Goal: Task Accomplishment & Management: Manage account settings

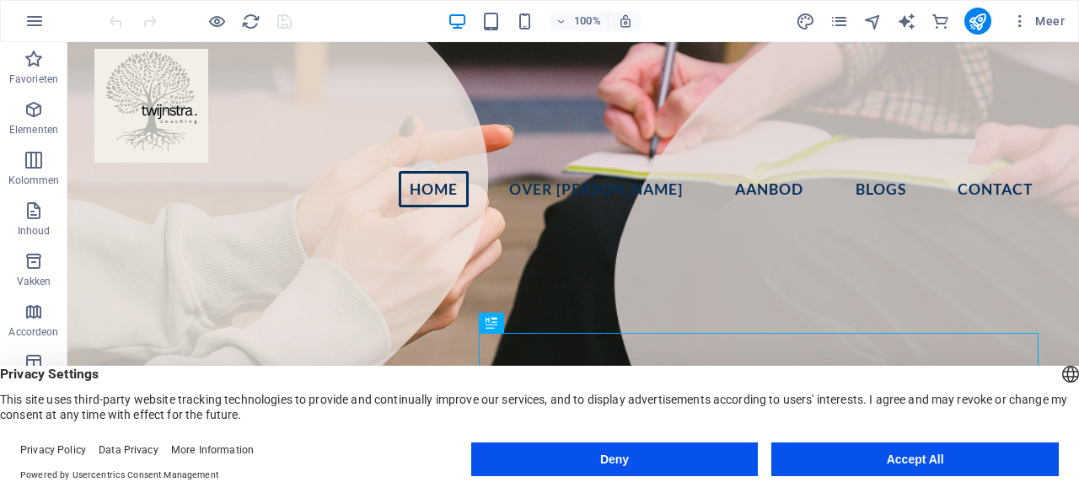
click at [939, 468] on button "Accept All" at bounding box center [914, 460] width 287 height 34
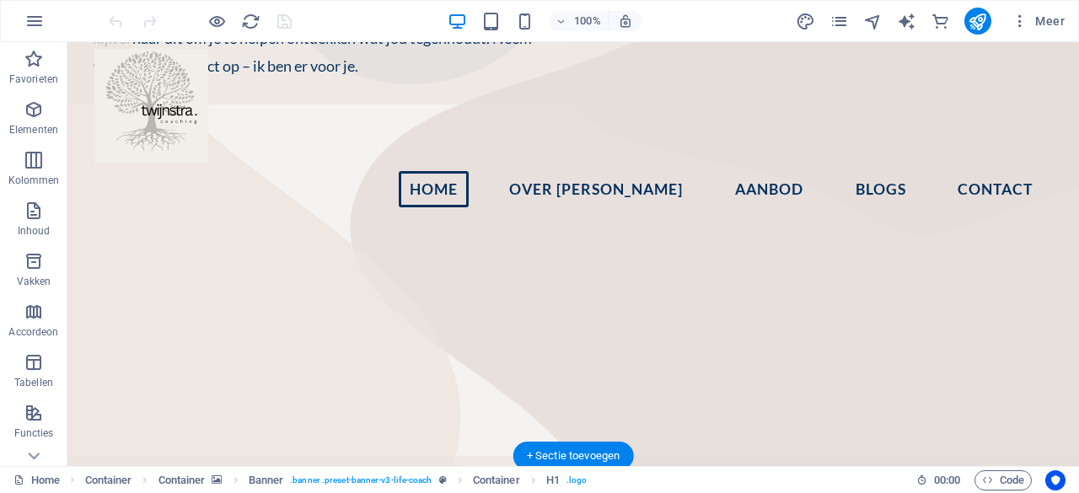
scroll to position [725, 0]
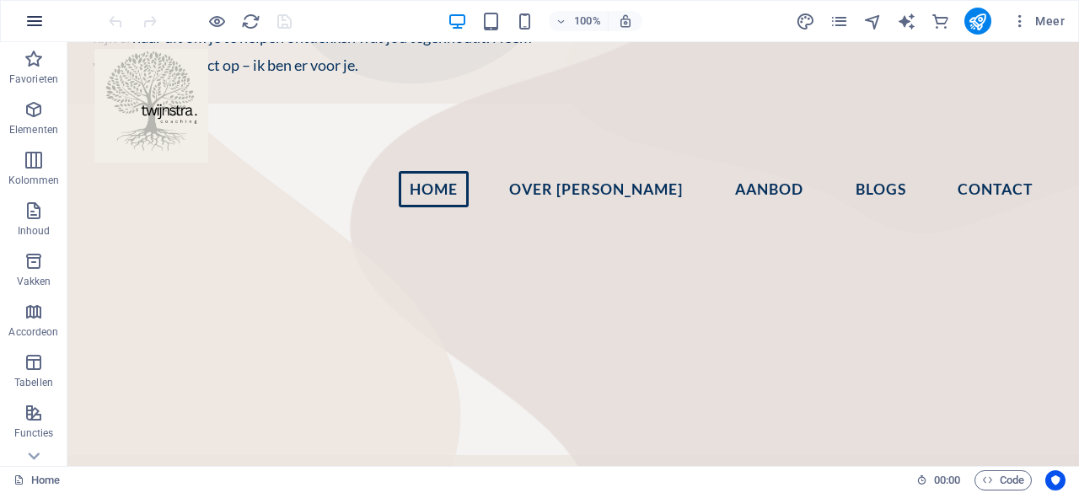
click at [39, 29] on icon "button" at bounding box center [34, 21] width 20 height 20
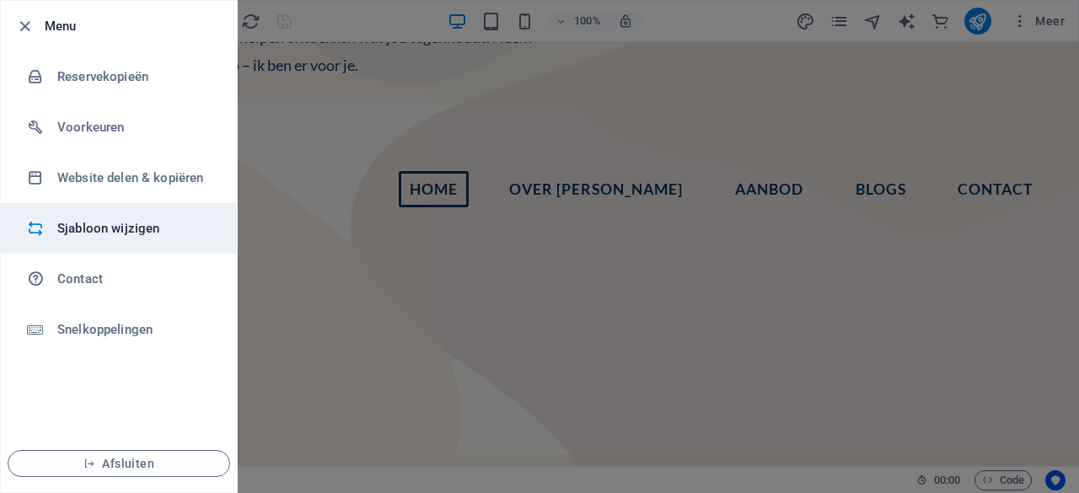
click at [178, 223] on h6 "Sjabloon wijzigen" at bounding box center [135, 228] width 156 height 20
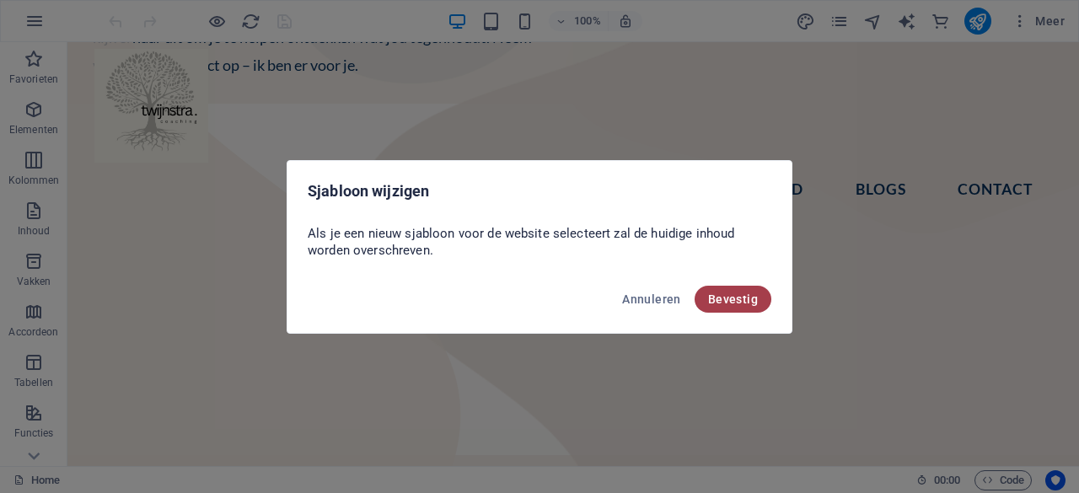
click at [754, 298] on span "Bevestig" at bounding box center [733, 299] width 50 height 13
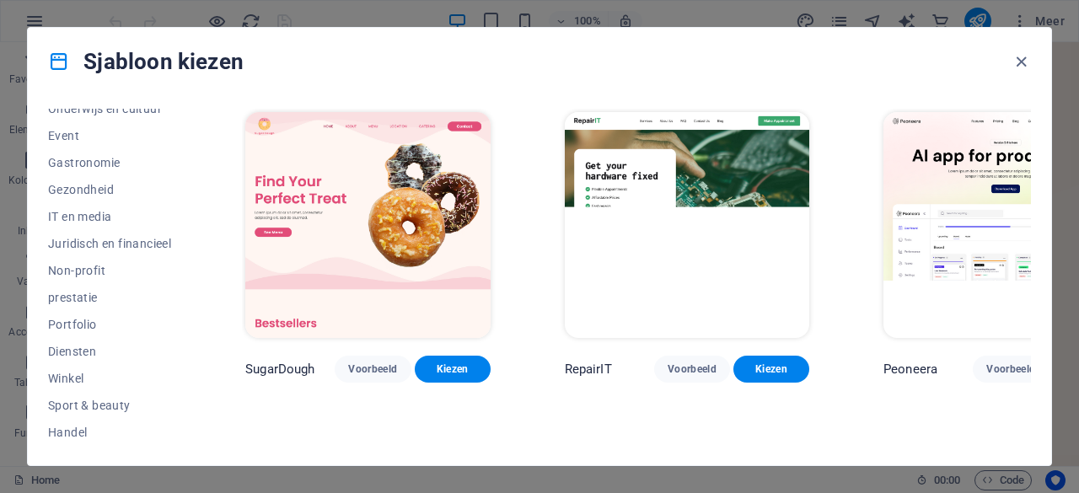
scroll to position [364, 0]
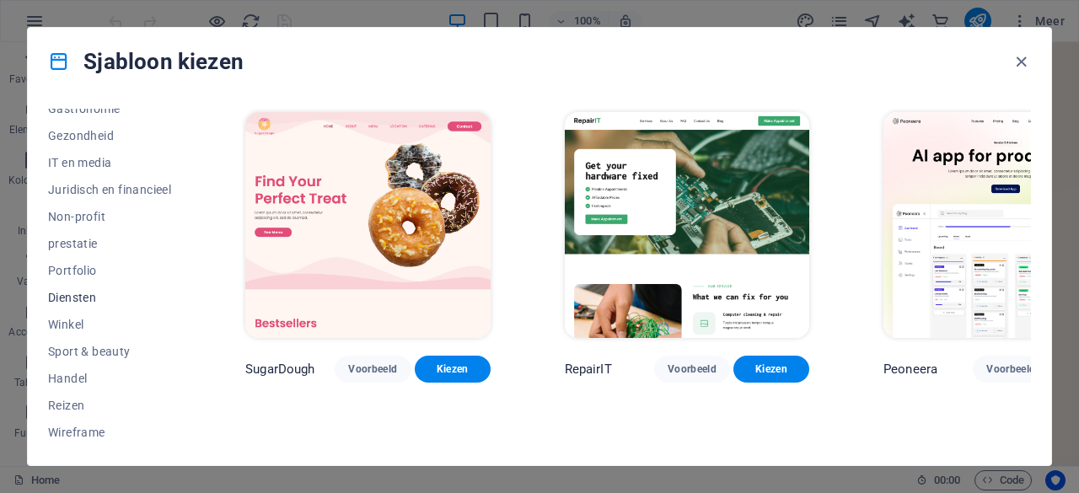
click at [75, 295] on span "Diensten" at bounding box center [109, 297] width 123 height 13
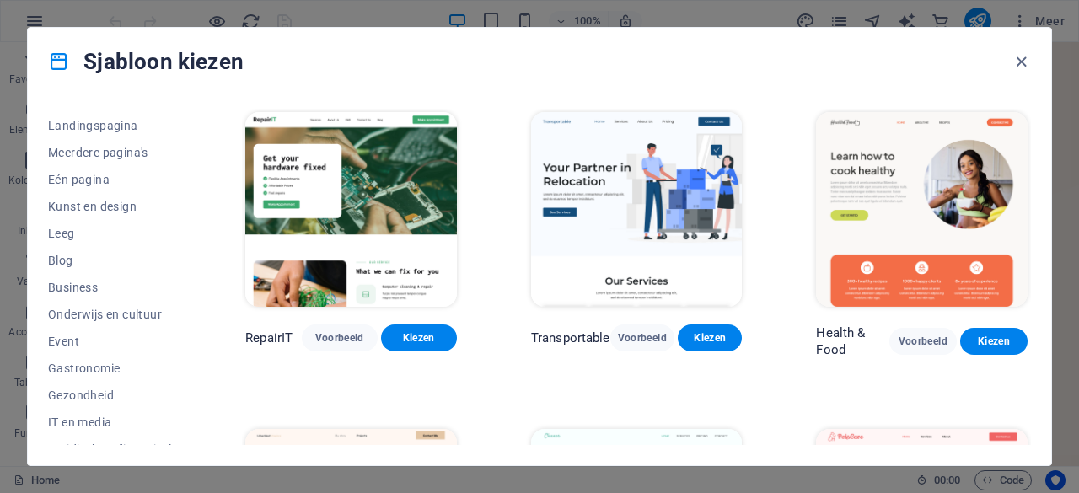
scroll to position [101, 0]
click at [67, 238] on span "Leeg" at bounding box center [109, 236] width 123 height 13
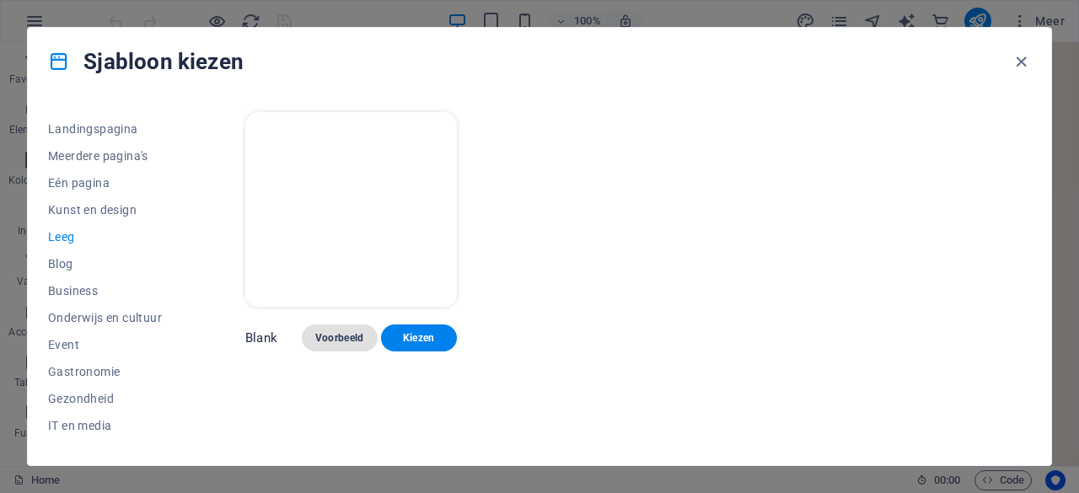
click at [342, 331] on span "Voorbeeld" at bounding box center [339, 337] width 49 height 13
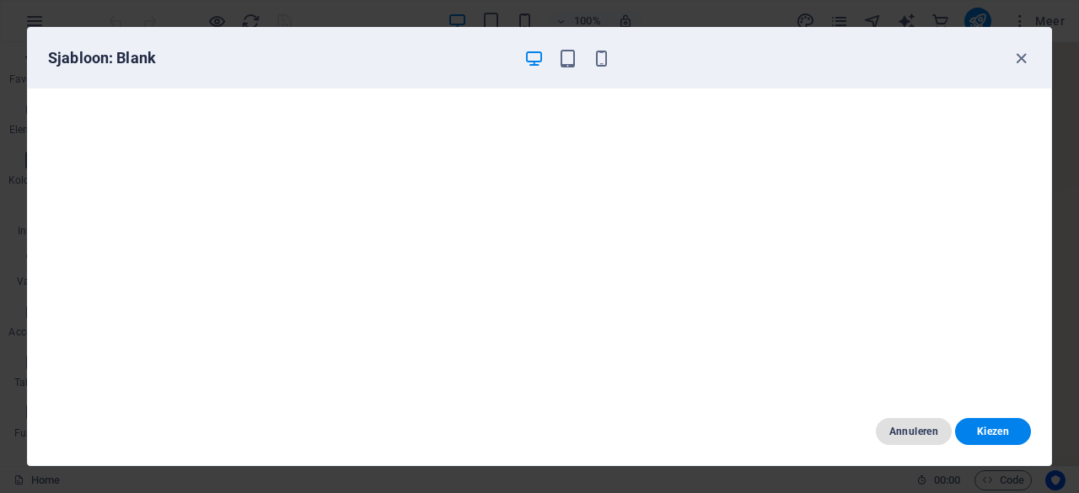
click at [914, 432] on span "Annuleren" at bounding box center [913, 431] width 49 height 13
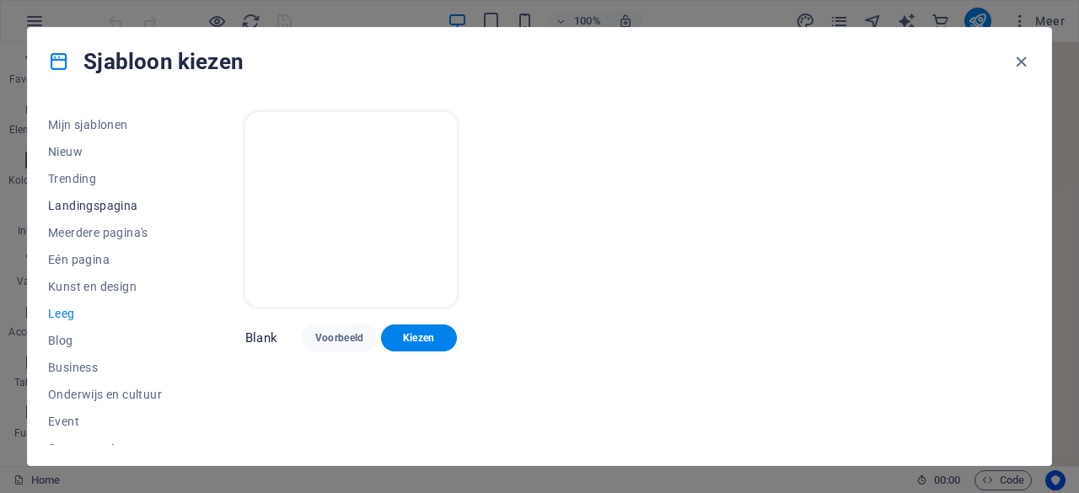
scroll to position [0, 0]
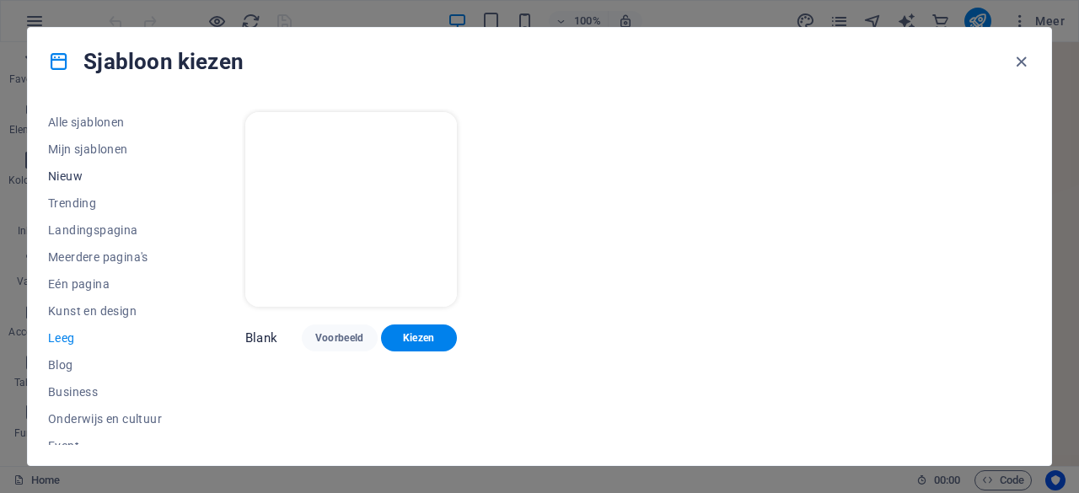
click at [65, 173] on span "Nieuw" at bounding box center [109, 175] width 123 height 13
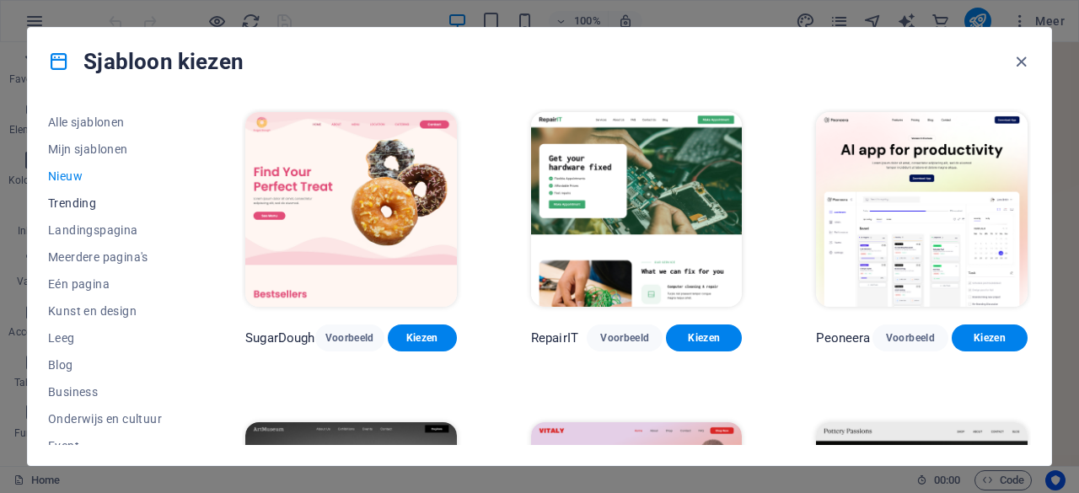
click at [79, 193] on button "Trending" at bounding box center [109, 203] width 123 height 27
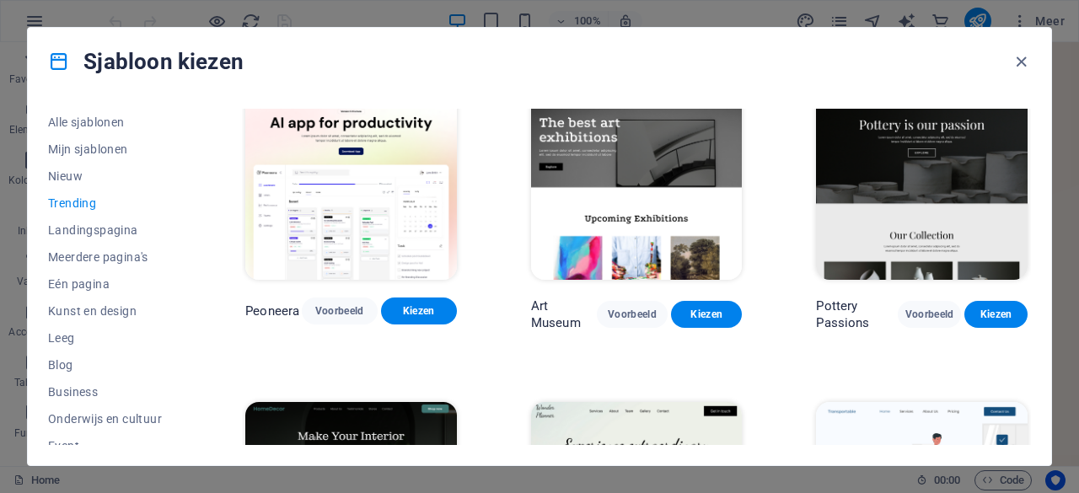
scroll to position [35, 0]
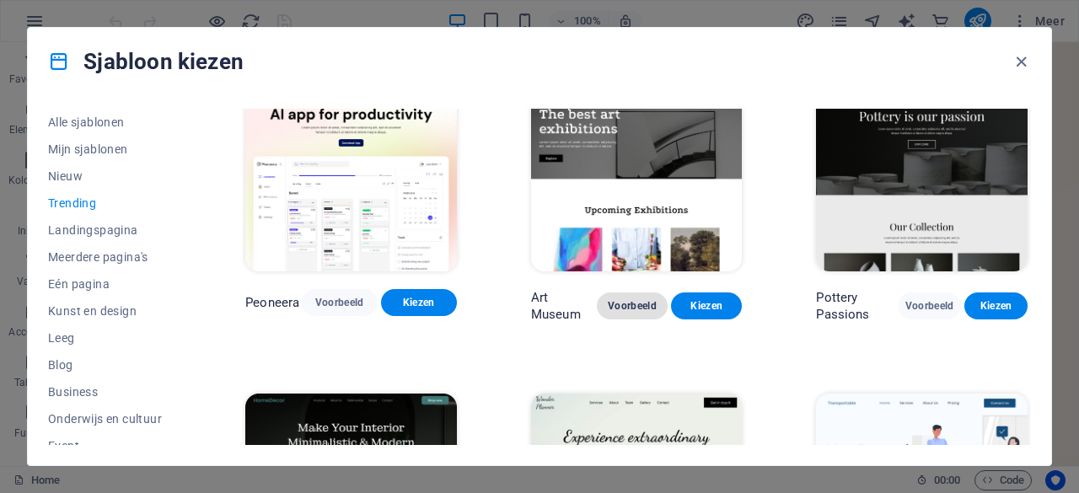
click at [644, 300] on span "Voorbeeld" at bounding box center [632, 305] width 44 height 13
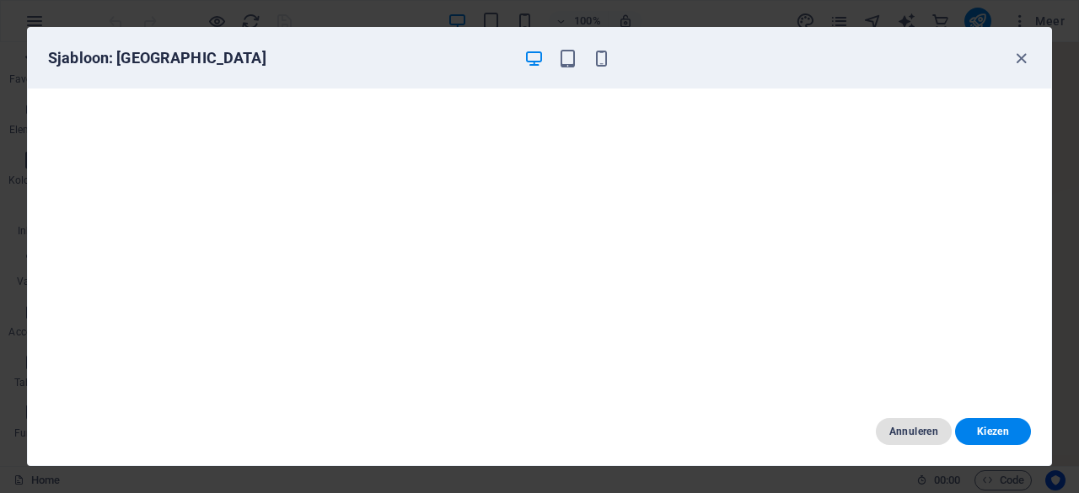
click at [922, 439] on button "Annuleren" at bounding box center [914, 431] width 76 height 27
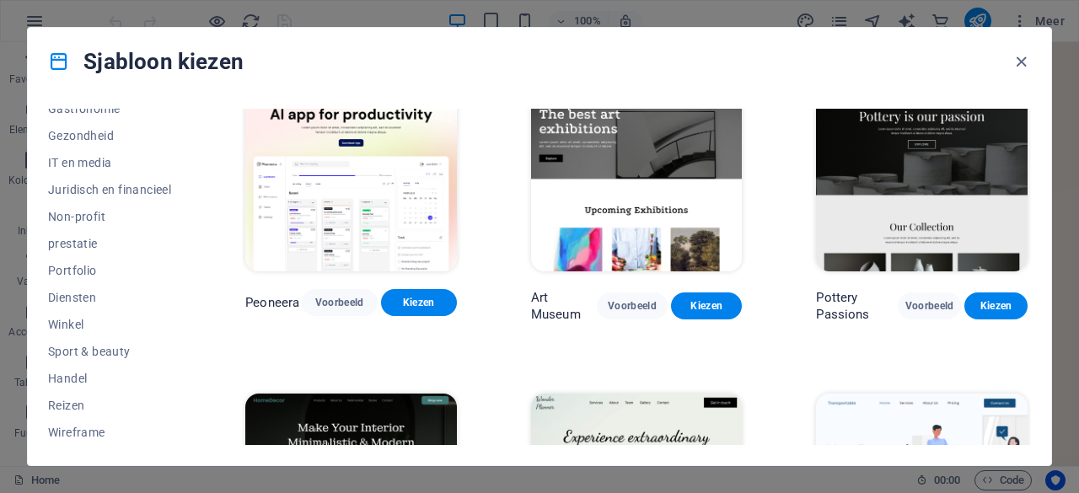
scroll to position [0, 0]
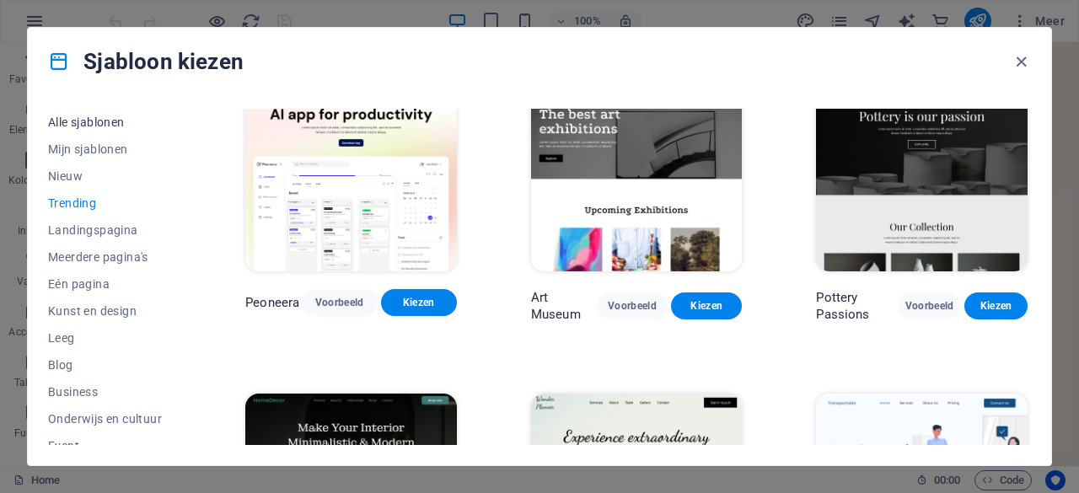
click at [94, 127] on span "Alle sjablonen" at bounding box center [109, 121] width 123 height 13
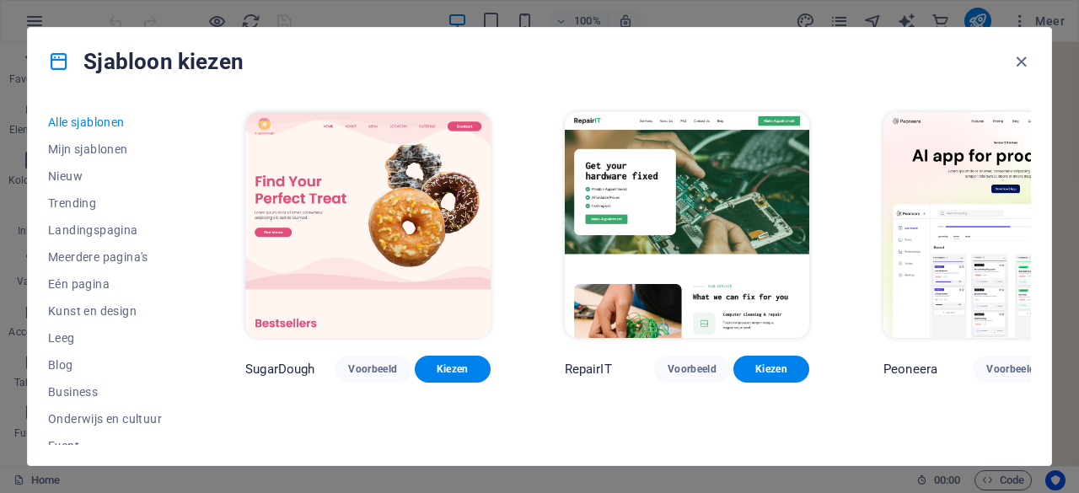
scroll to position [4581, 0]
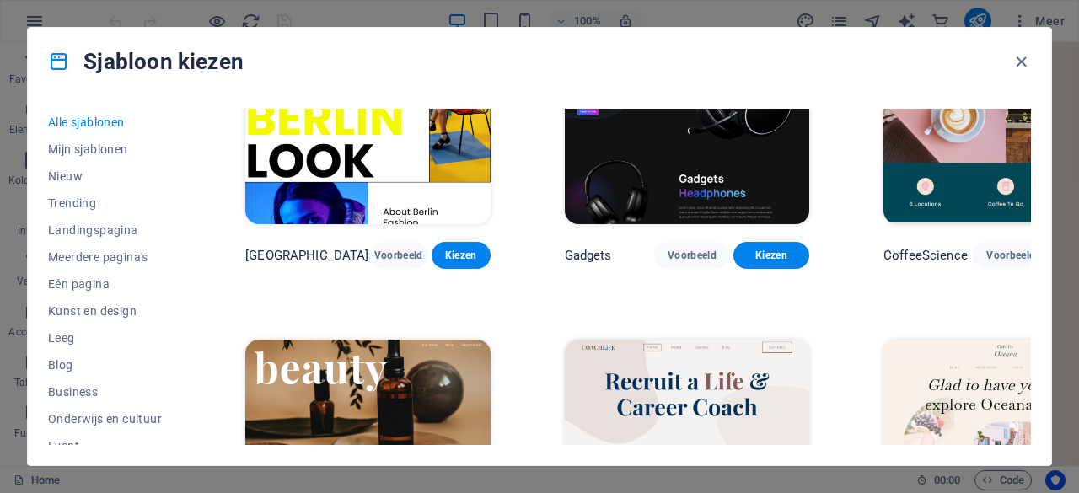
click at [670, 340] on img at bounding box center [687, 453] width 244 height 226
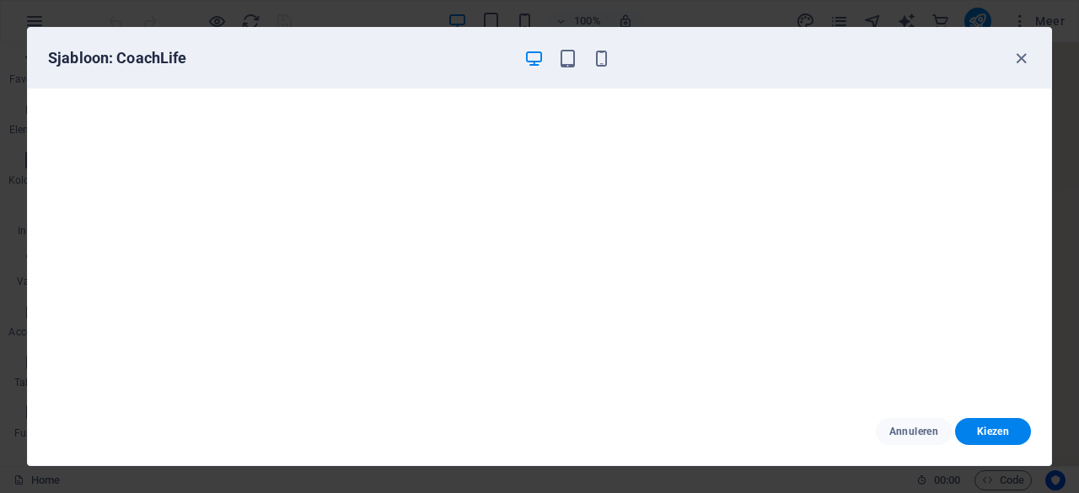
click at [1019, 75] on div "Sjabloon: CoachLife" at bounding box center [539, 58] width 1023 height 61
click at [1024, 58] on icon "button" at bounding box center [1021, 58] width 19 height 19
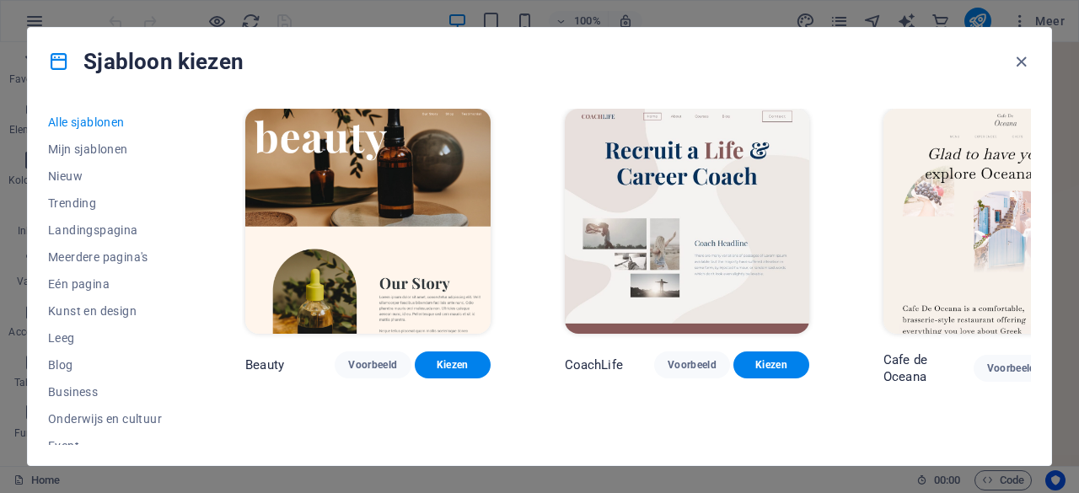
scroll to position [4837, 0]
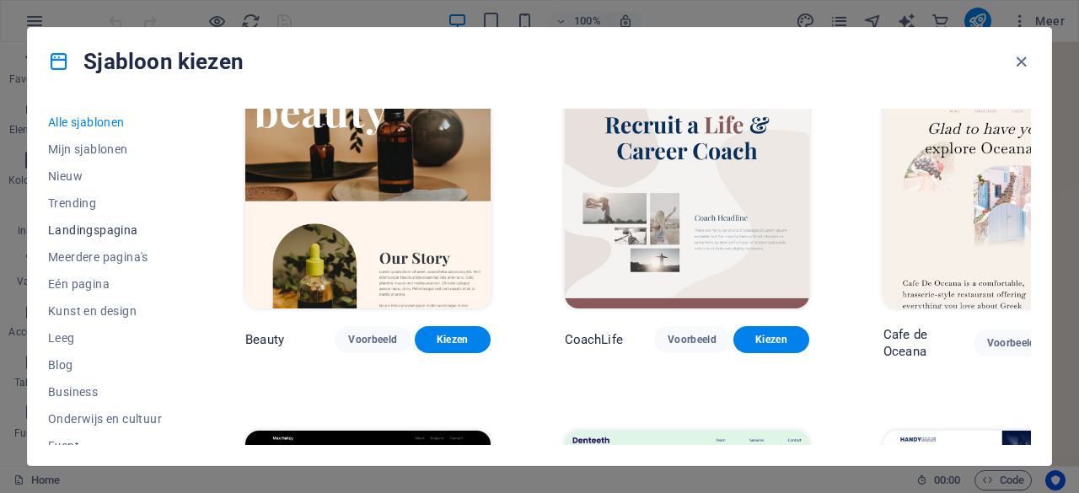
click at [105, 227] on span "Landingspagina" at bounding box center [109, 229] width 123 height 13
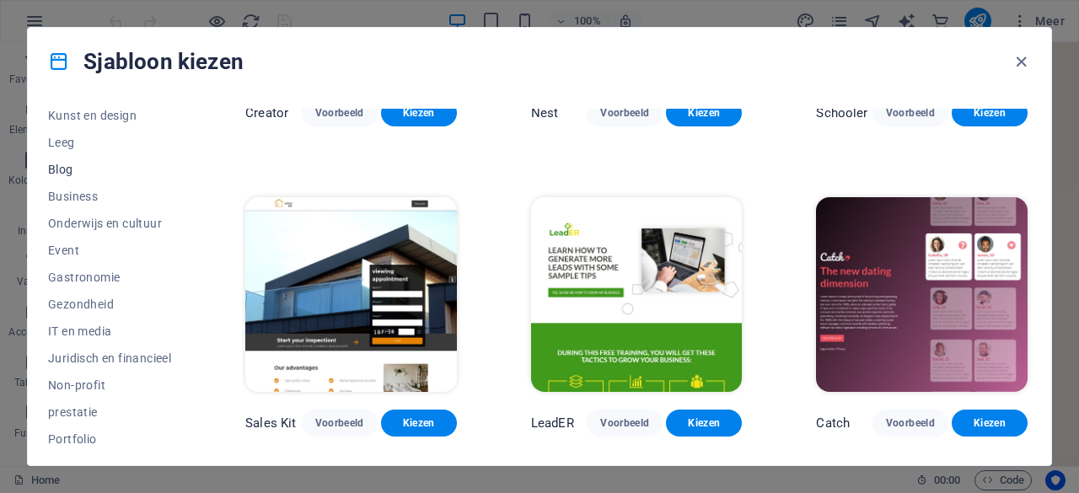
scroll to position [202, 0]
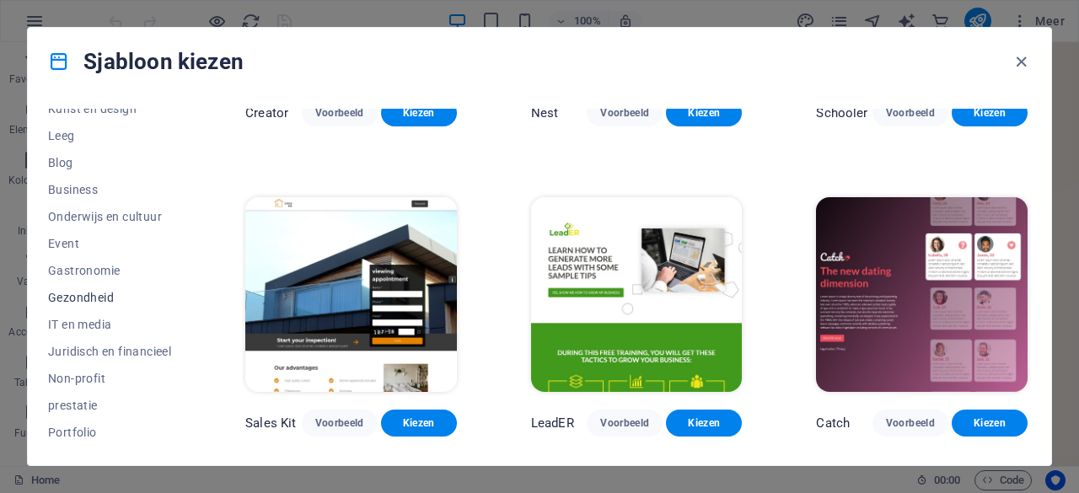
click at [99, 293] on span "Gezondheid" at bounding box center [109, 297] width 123 height 13
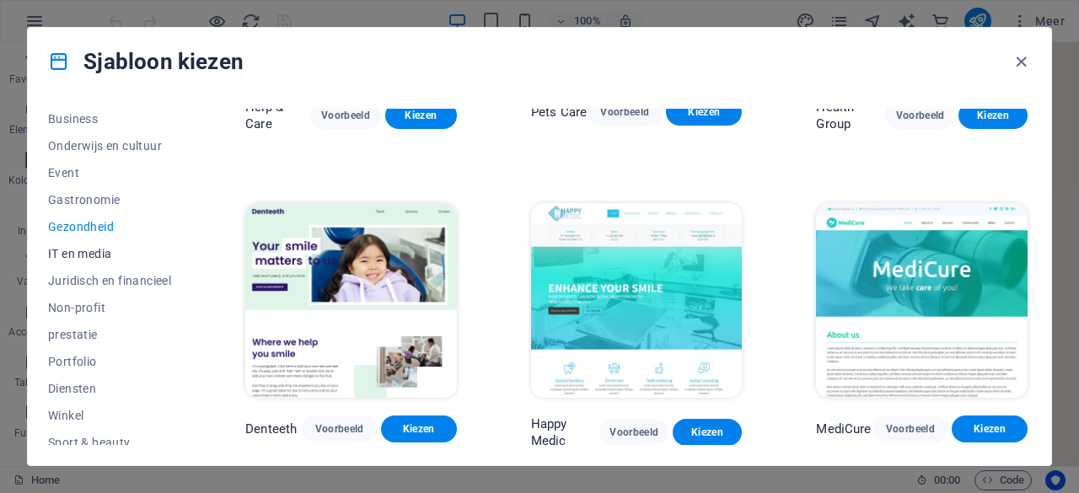
scroll to position [275, 0]
click at [83, 296] on button "Non-profit" at bounding box center [109, 306] width 123 height 27
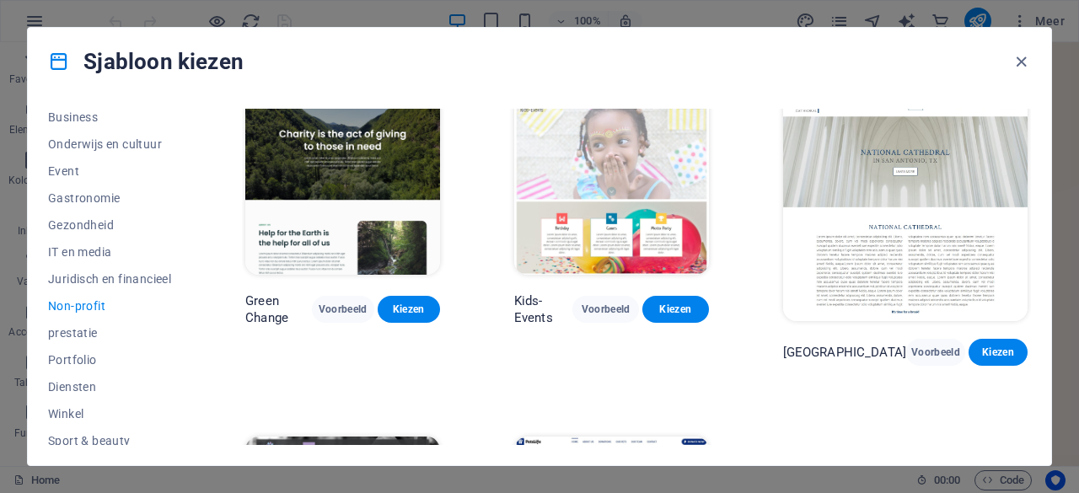
scroll to position [18, 0]
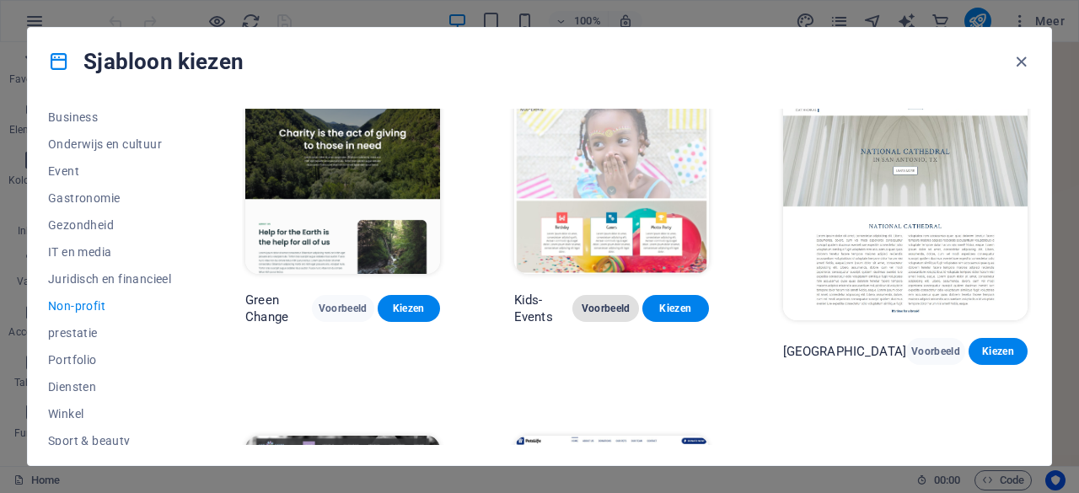
click at [626, 314] on span "Voorbeeld" at bounding box center [606, 308] width 40 height 13
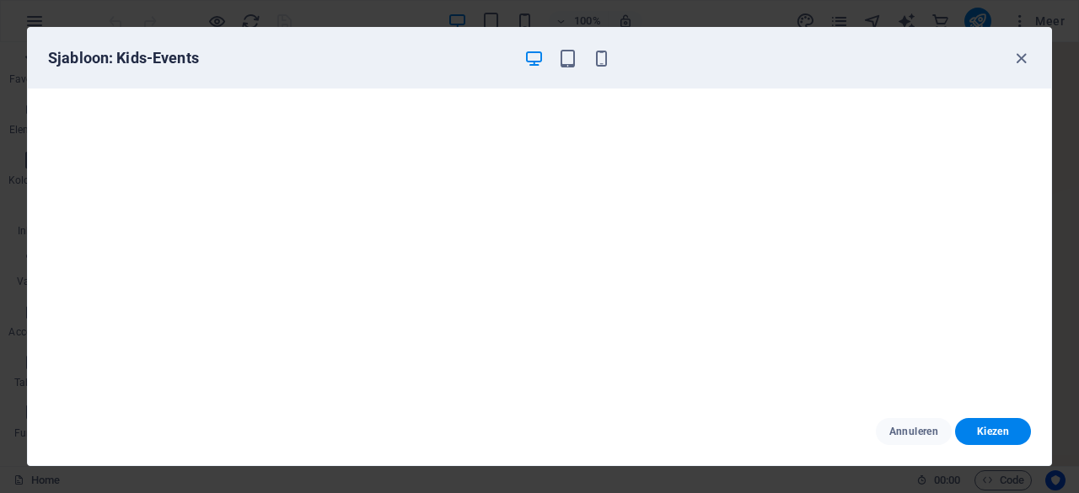
scroll to position [464, 0]
click at [1028, 56] on icon "button" at bounding box center [1021, 58] width 19 height 19
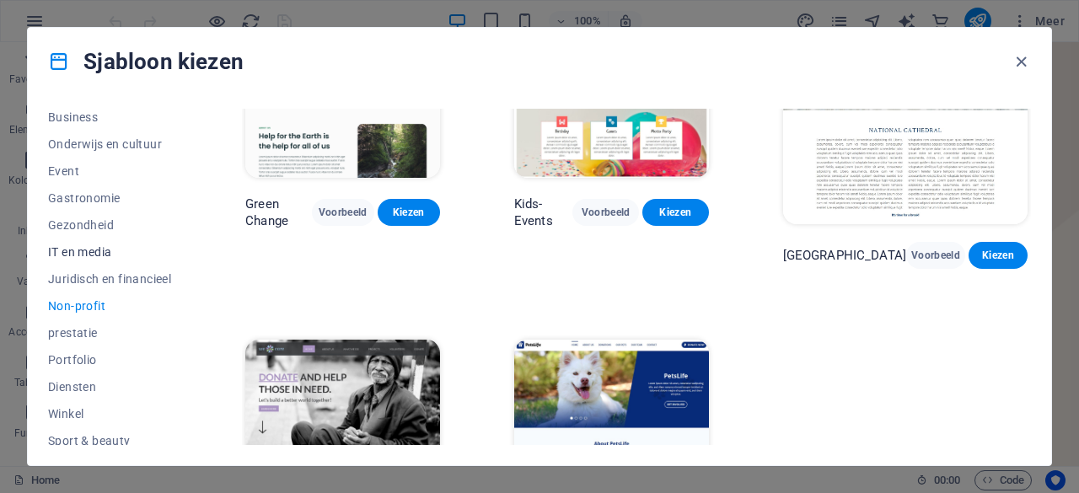
scroll to position [257, 0]
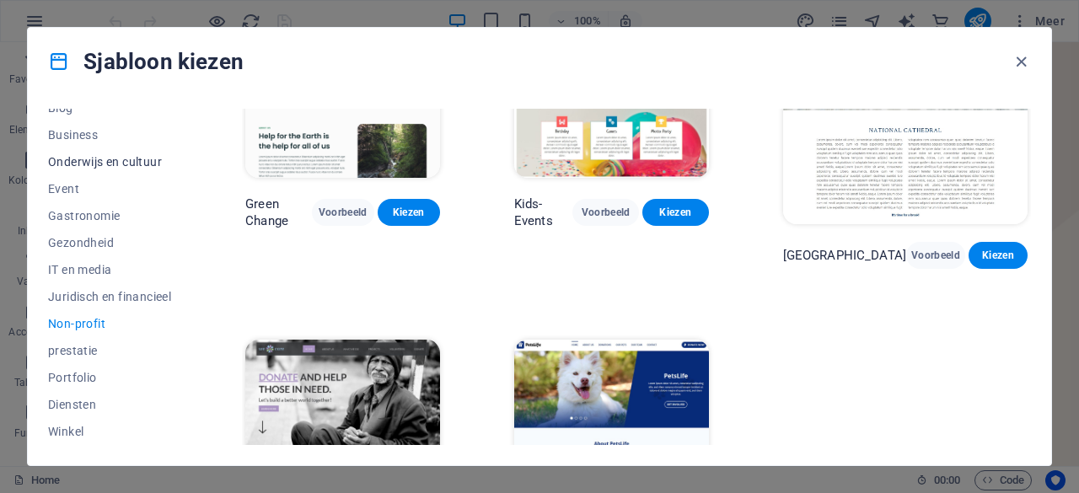
click at [118, 161] on span "Onderwijs en cultuur" at bounding box center [109, 161] width 123 height 13
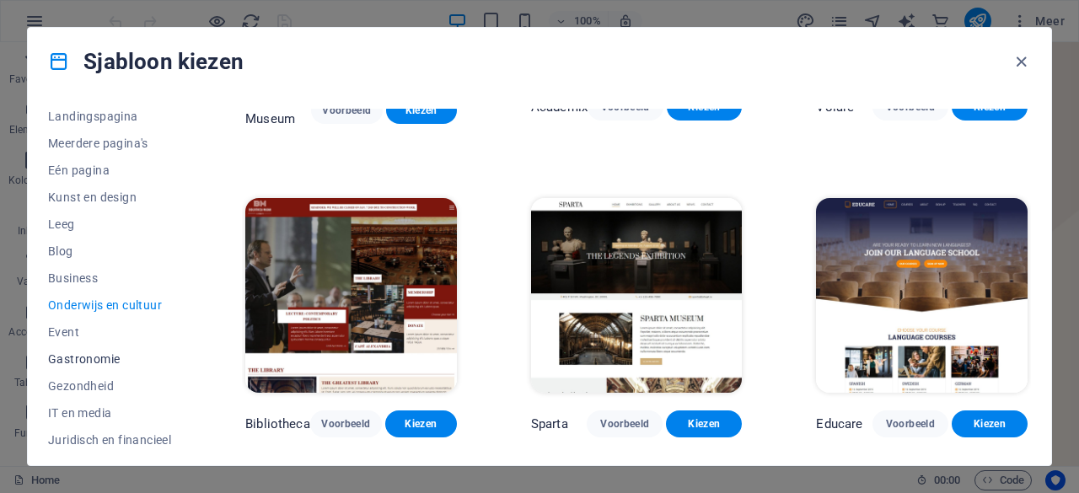
scroll to position [0, 0]
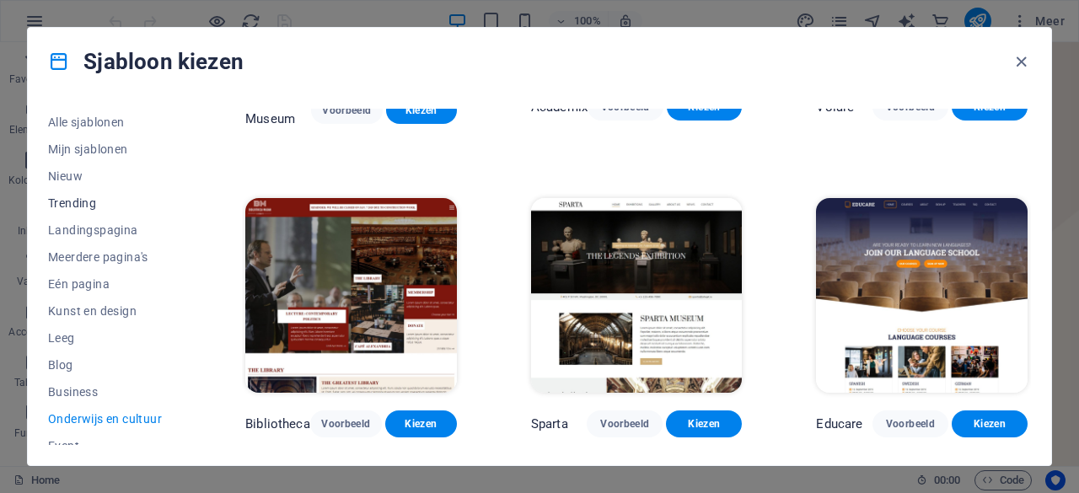
click at [83, 201] on span "Trending" at bounding box center [109, 202] width 123 height 13
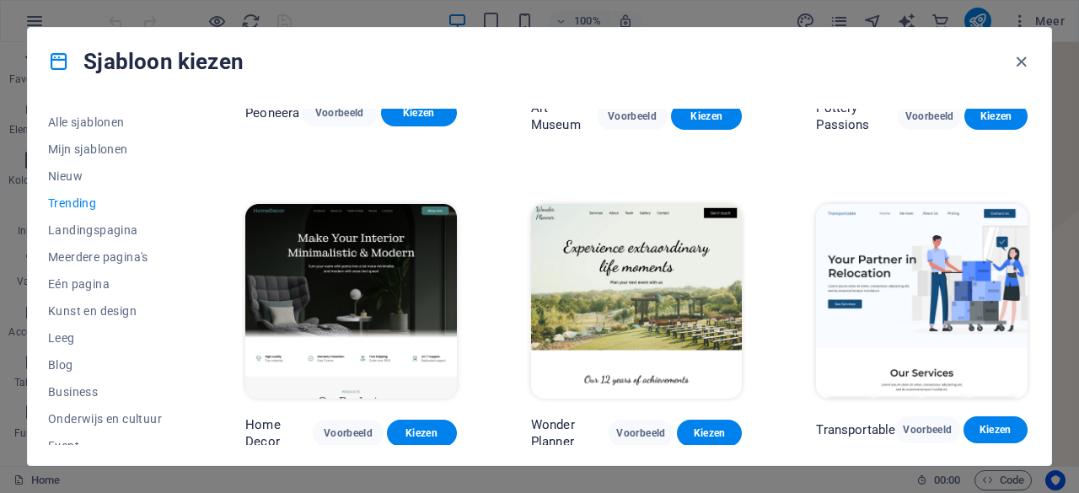
scroll to position [224, 0]
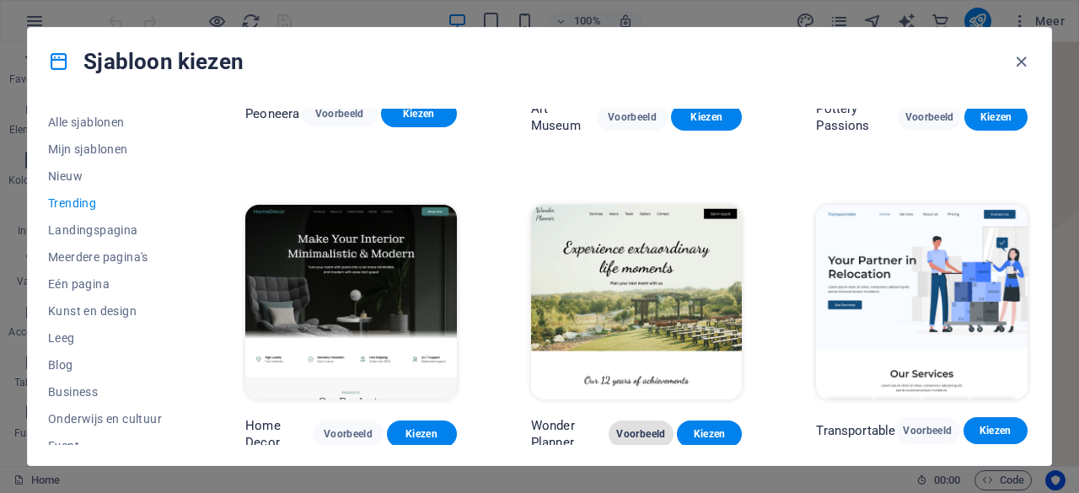
click at [647, 432] on span "Voorbeeld" at bounding box center [641, 433] width 38 height 13
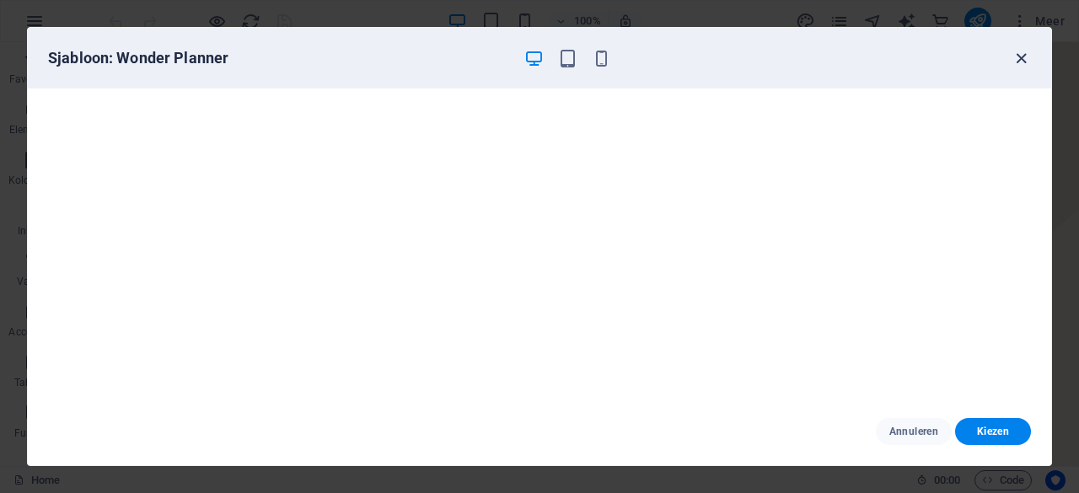
click at [1025, 57] on icon "button" at bounding box center [1021, 58] width 19 height 19
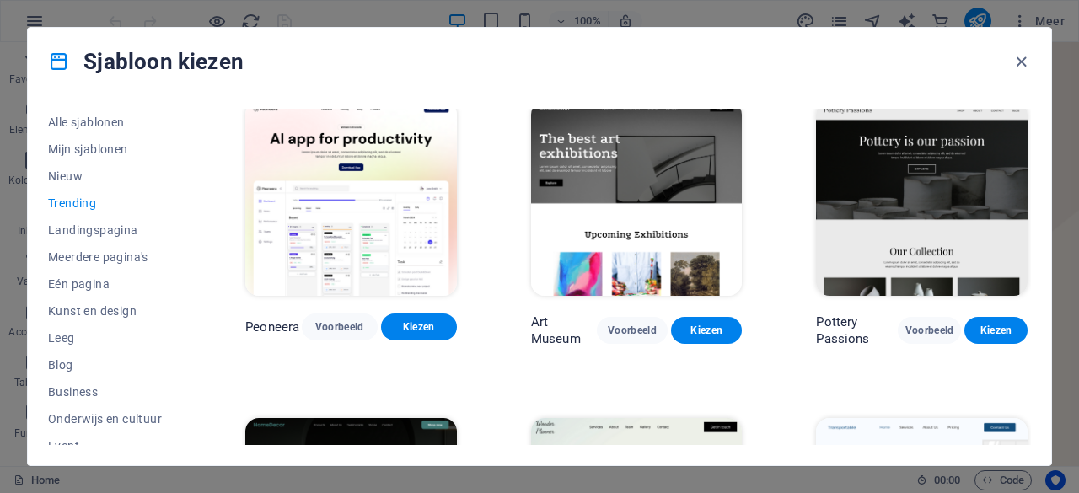
scroll to position [12, 0]
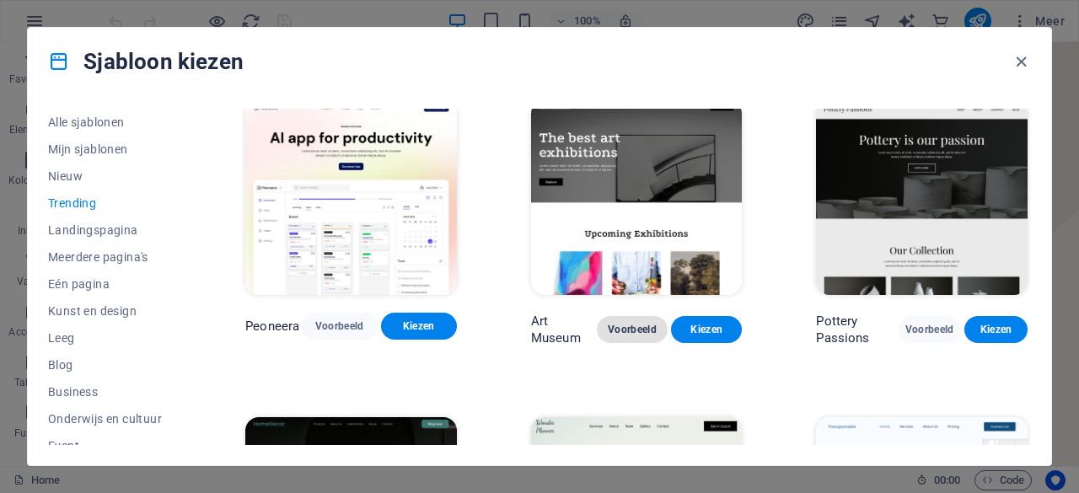
click at [638, 323] on span "Voorbeeld" at bounding box center [632, 329] width 44 height 13
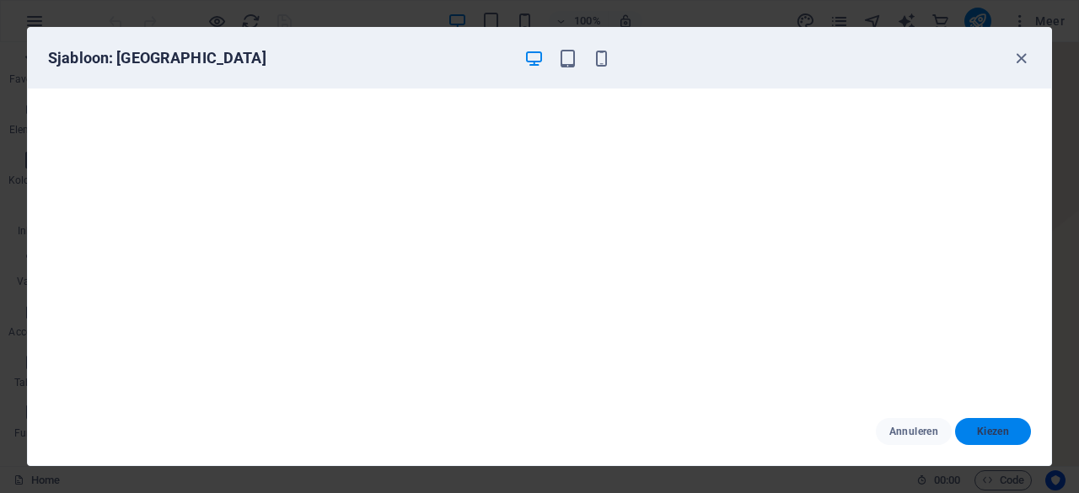
click at [988, 427] on span "Kiezen" at bounding box center [993, 431] width 49 height 13
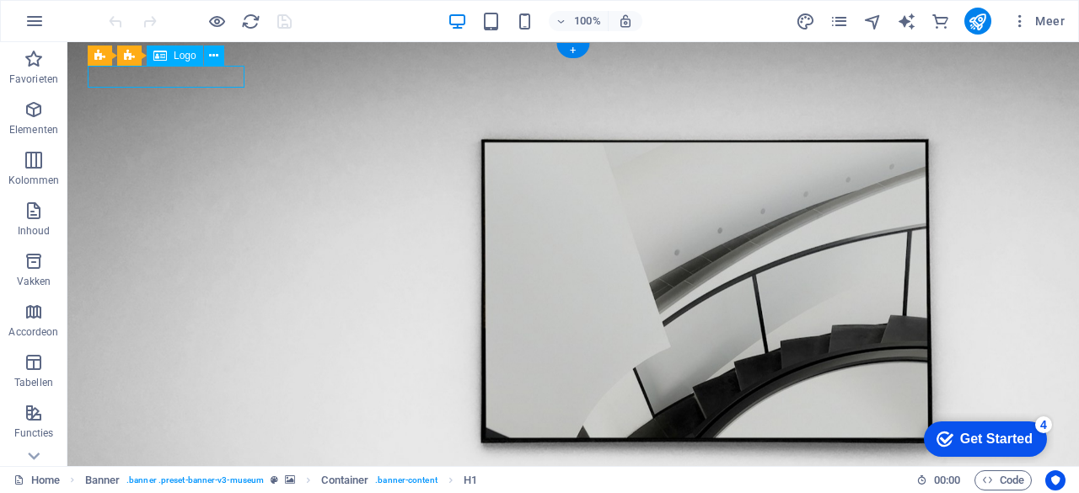
click at [207, 78] on div "Sleep hierheen om de bestaande content te vervangen. Druk op “Ctrl” als je een …" at bounding box center [573, 254] width 1012 height 424
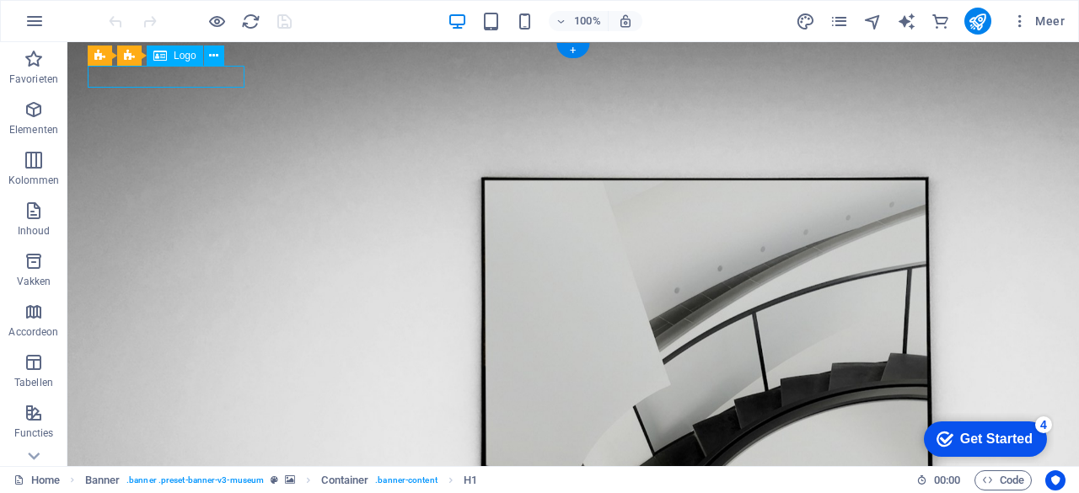
select select "px"
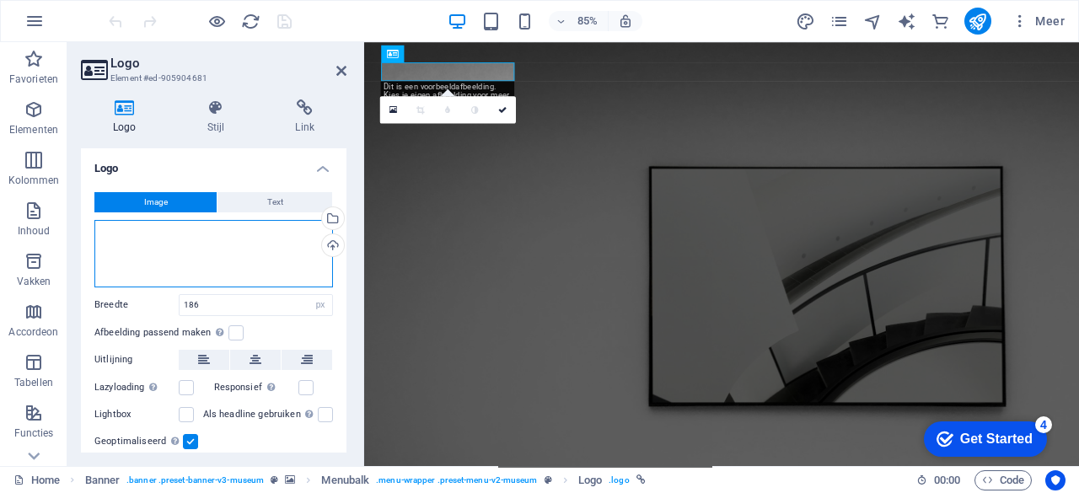
click at [226, 252] on div "Sleep bestanden hierheen, klik om bestanden te kiezen of selecteer bestanden ui…" at bounding box center [213, 253] width 239 height 67
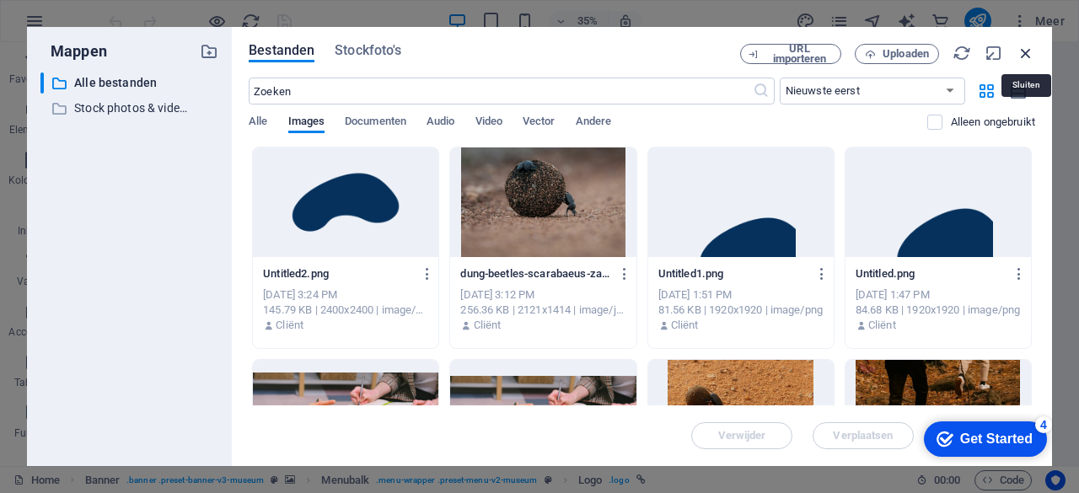
click at [1034, 50] on icon "button" at bounding box center [1026, 53] width 19 height 19
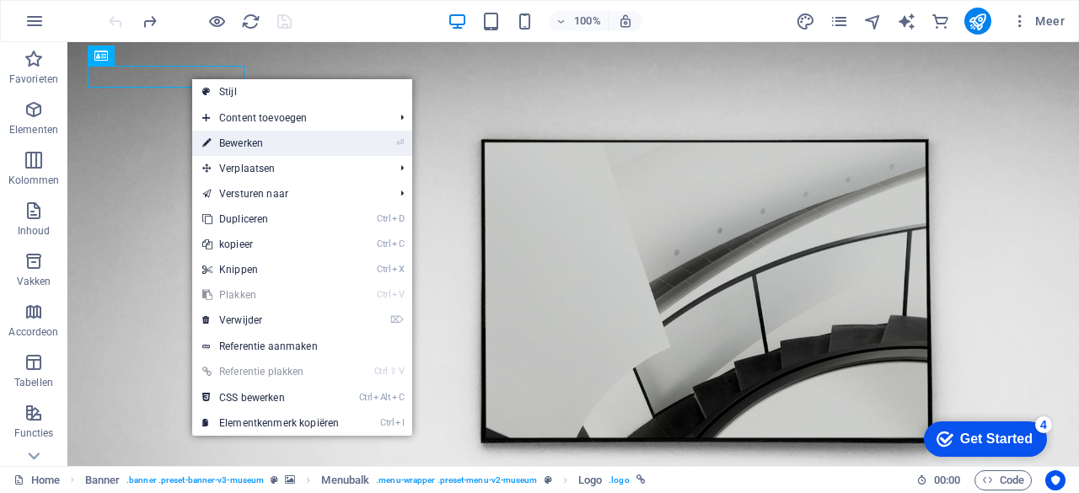
click at [327, 148] on link "⏎ Bewerken" at bounding box center [270, 143] width 157 height 25
select select "px"
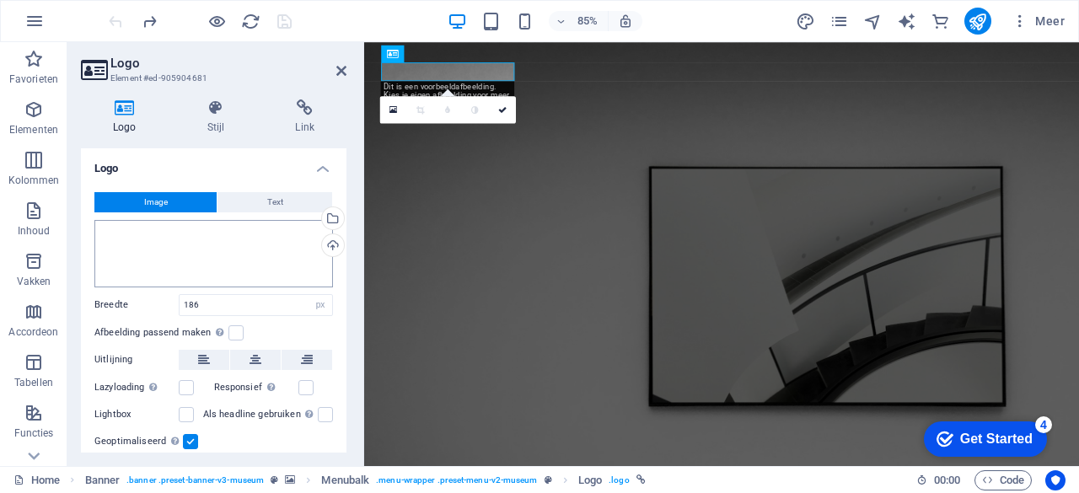
scroll to position [51, 0]
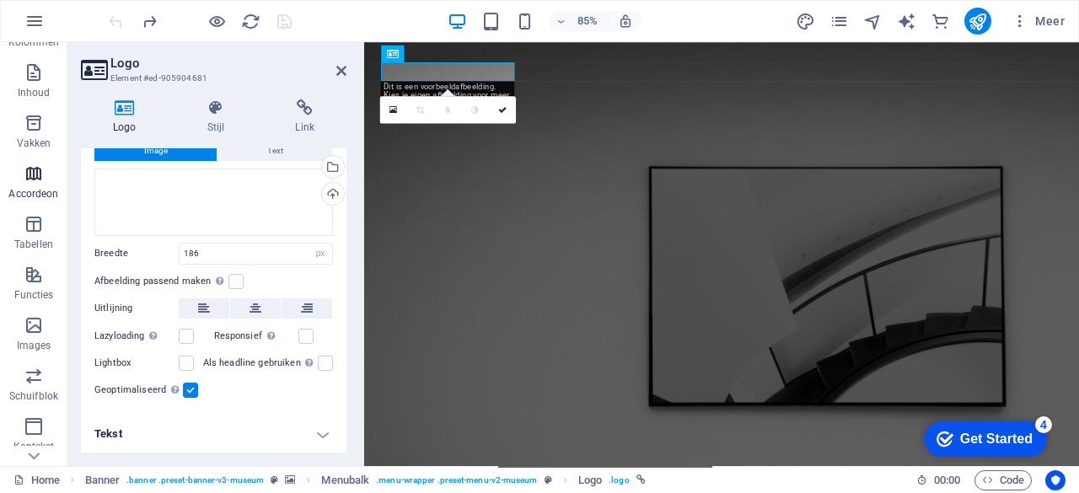
scroll to position [0, 0]
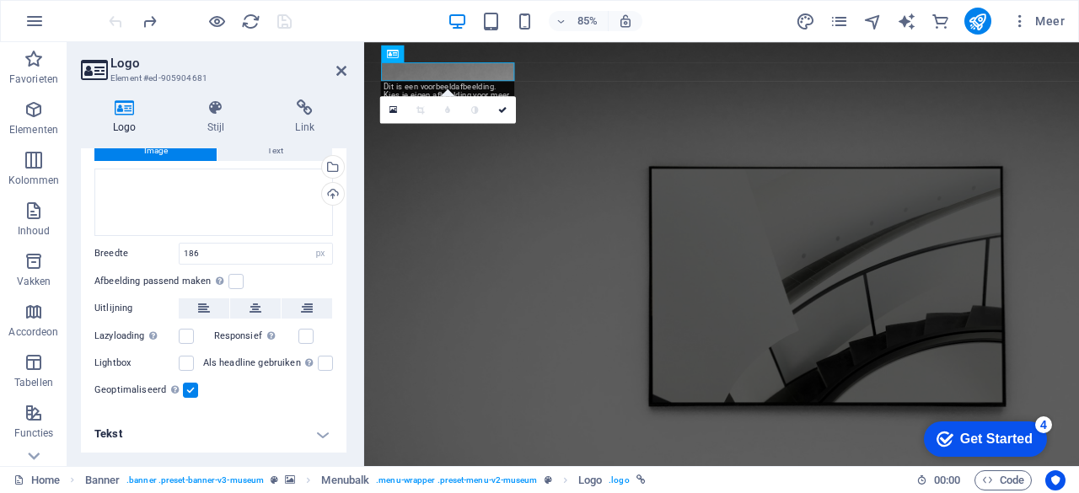
click at [310, 444] on h4 "Tekst" at bounding box center [214, 434] width 266 height 40
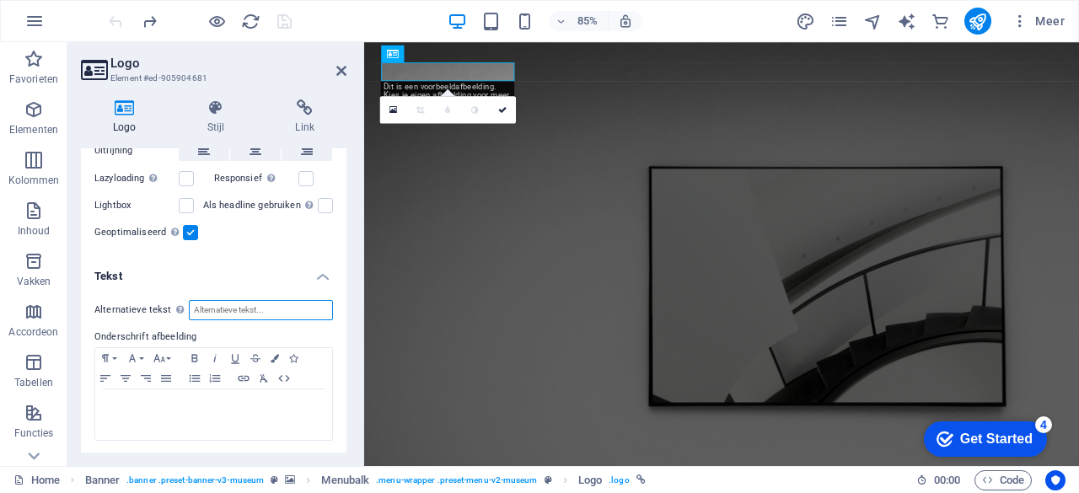
click at [229, 309] on input "Alternatieve tekst De alternatieve tekst wordt gebruikt door apparaten die geen…" at bounding box center [261, 310] width 144 height 20
type input "Yemoja Coaching"
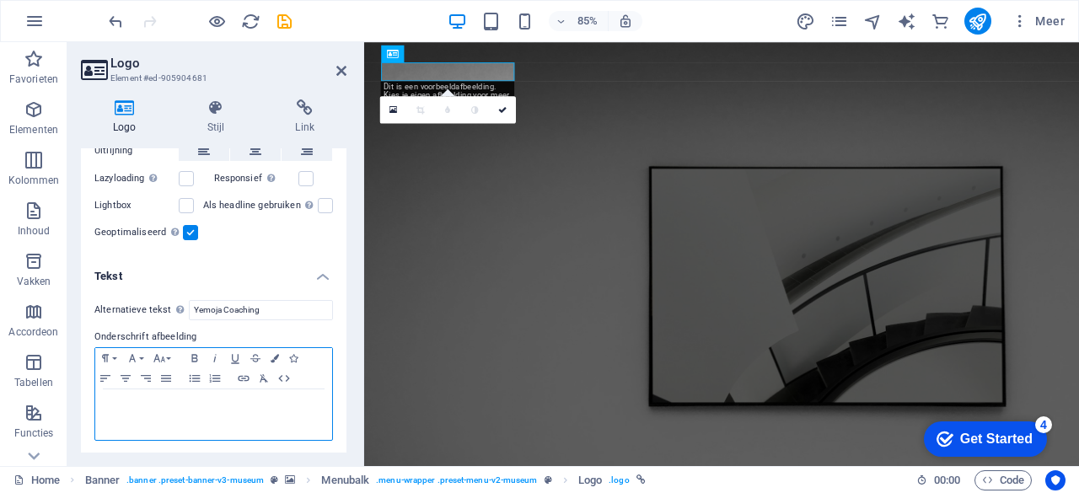
click at [271, 405] on p at bounding box center [214, 405] width 220 height 15
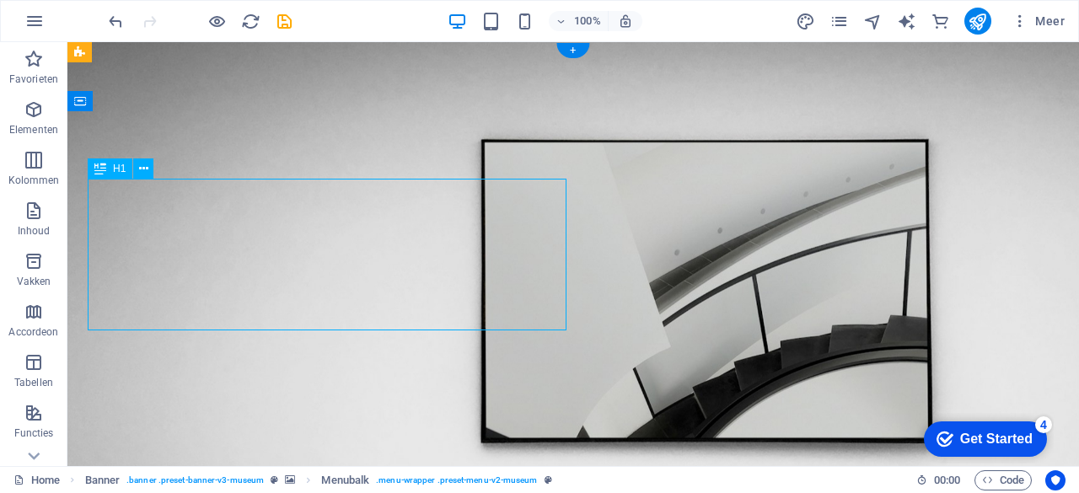
click at [270, 205] on div "H1 Banner Container Banner Menubalk Menu Menubalk Banner Logo Knop + + Sectie t…" at bounding box center [573, 254] width 1012 height 424
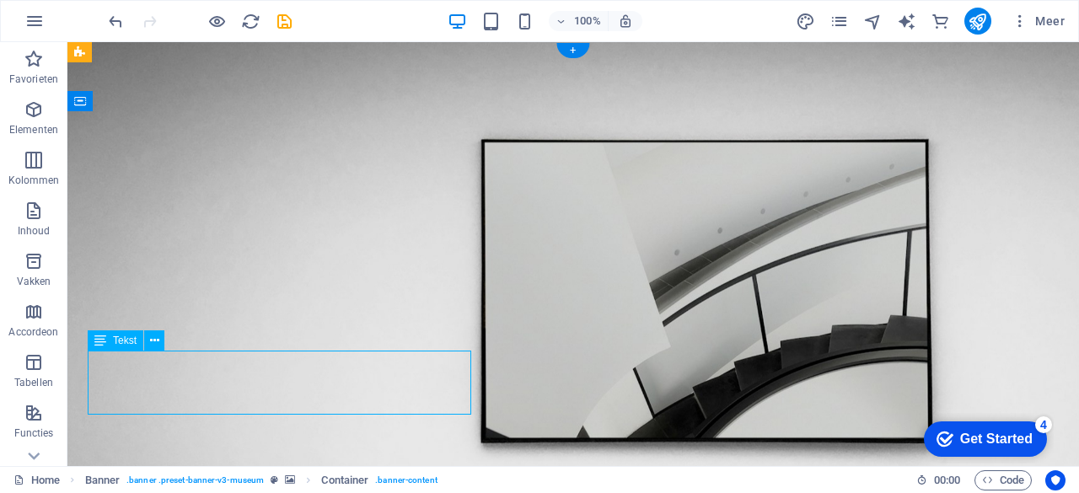
click at [231, 374] on div "Sleep hierheen om de bestaande content te vervangen. Druk op “Ctrl” als je een …" at bounding box center [573, 254] width 1012 height 424
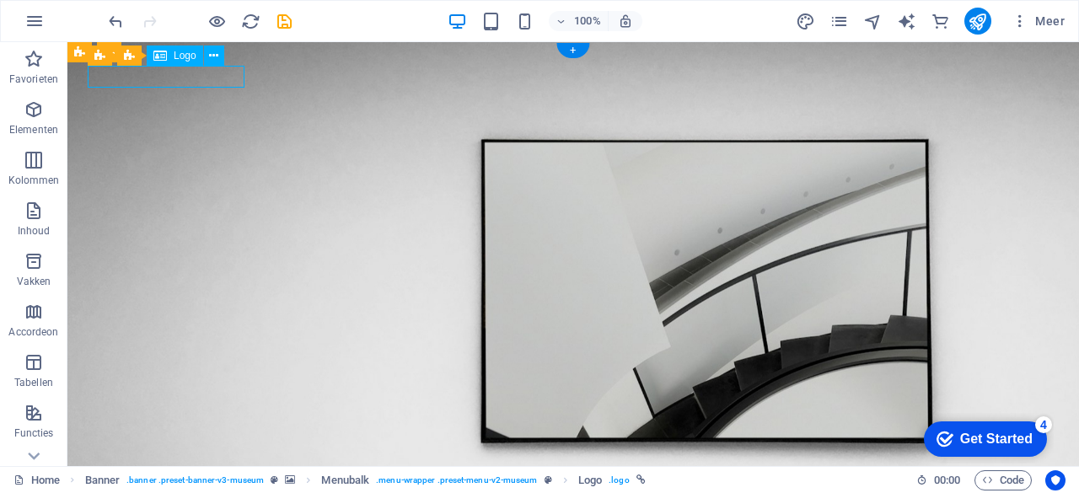
select select "px"
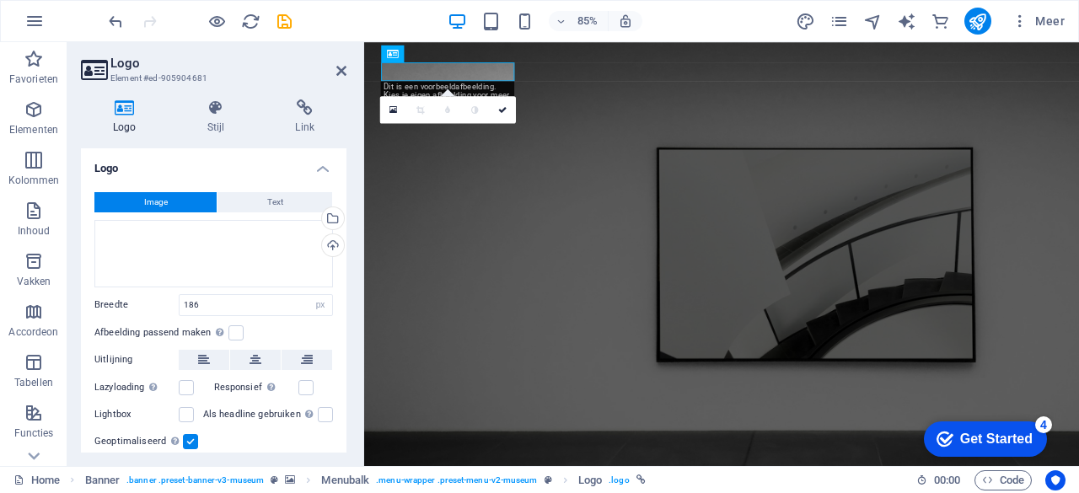
click at [206, 78] on h3 "Element #ed-905904681" at bounding box center [211, 78] width 202 height 15
click at [461, 57] on span "Logo" at bounding box center [463, 54] width 19 height 8
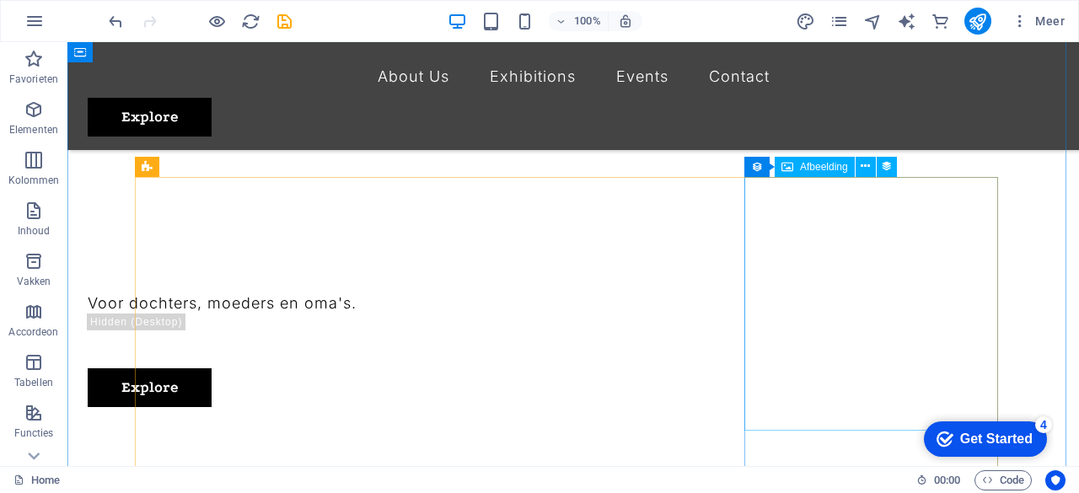
scroll to position [491, 0]
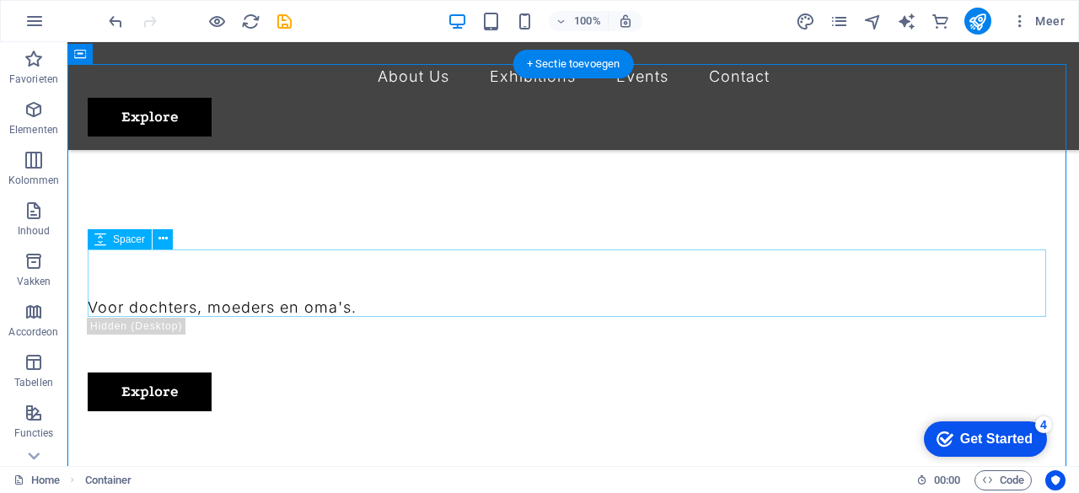
scroll to position [0, 0]
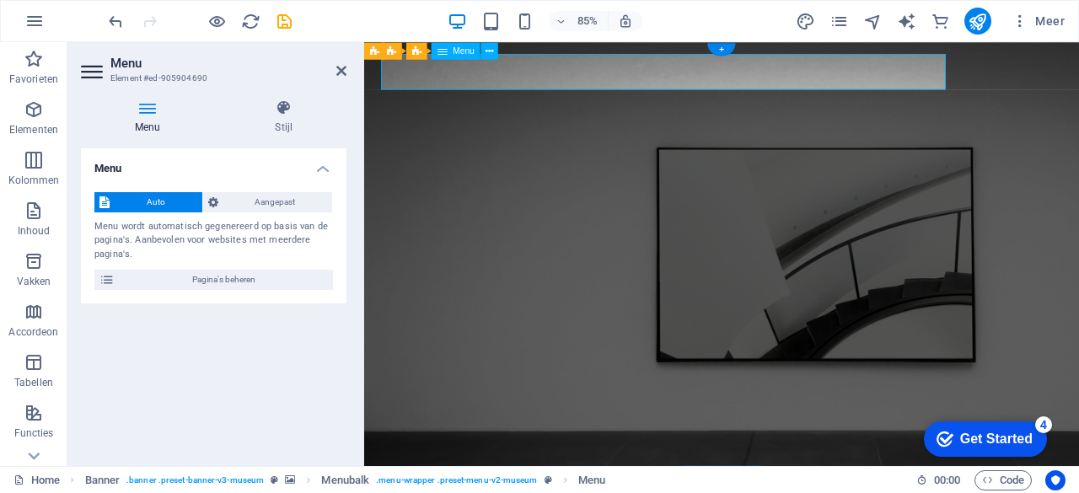
click at [342, 73] on icon at bounding box center [341, 70] width 10 height 13
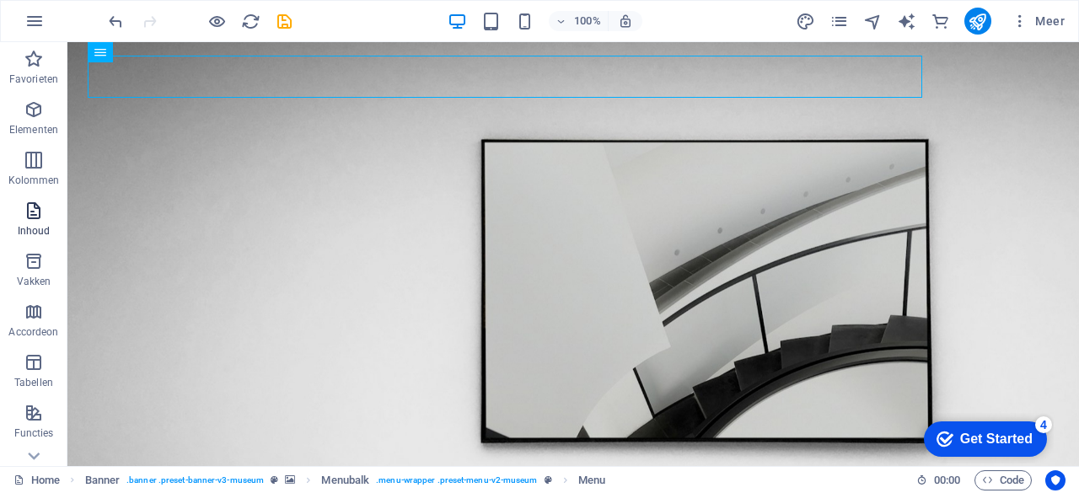
click at [30, 224] on p "Inhoud" at bounding box center [34, 230] width 33 height 13
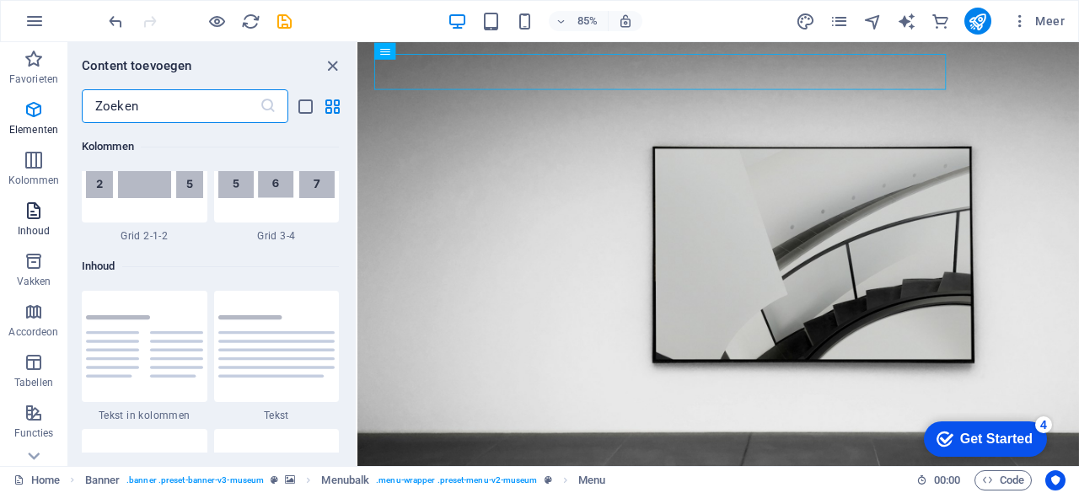
scroll to position [2950, 0]
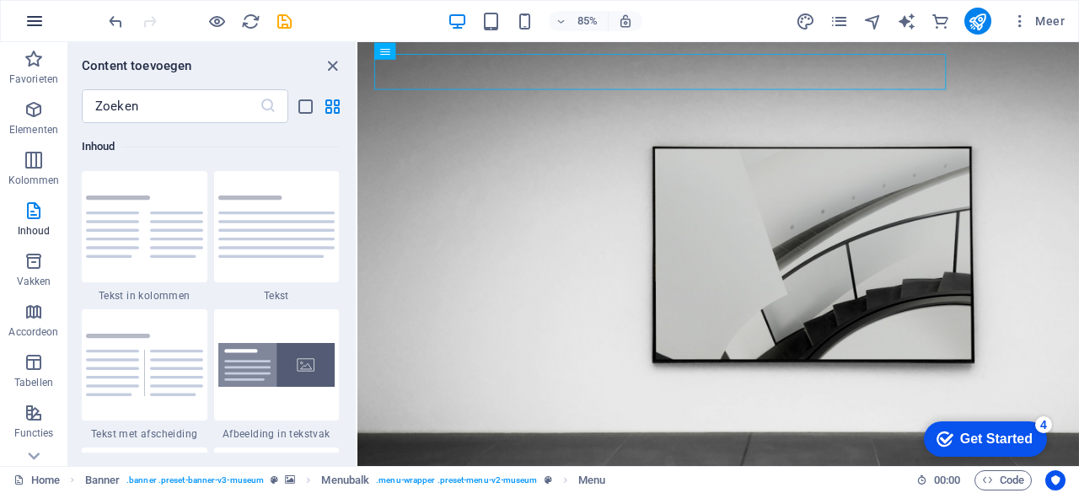
click at [34, 26] on icon "button" at bounding box center [34, 21] width 20 height 20
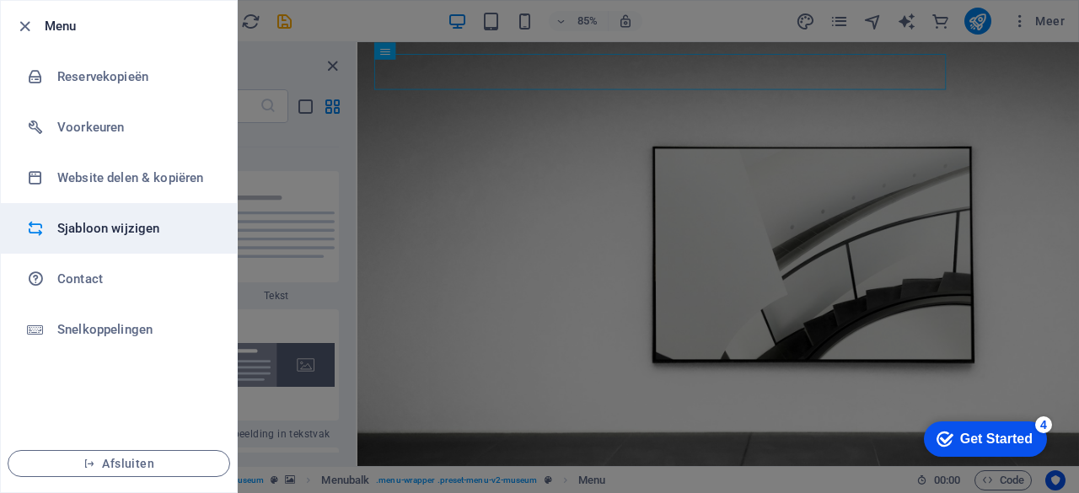
click at [126, 217] on li "Sjabloon wijzigen" at bounding box center [119, 228] width 236 height 51
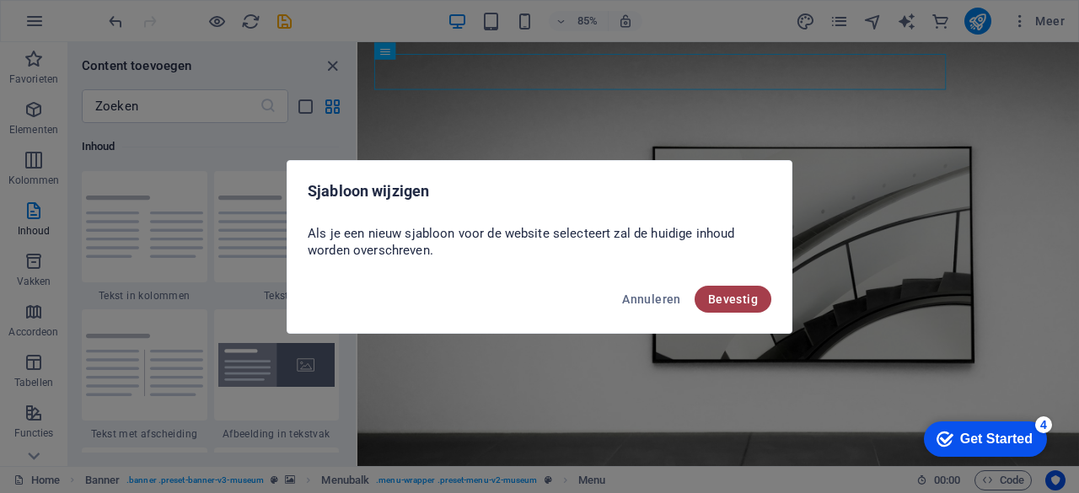
click at [729, 293] on span "Bevestig" at bounding box center [733, 299] width 50 height 13
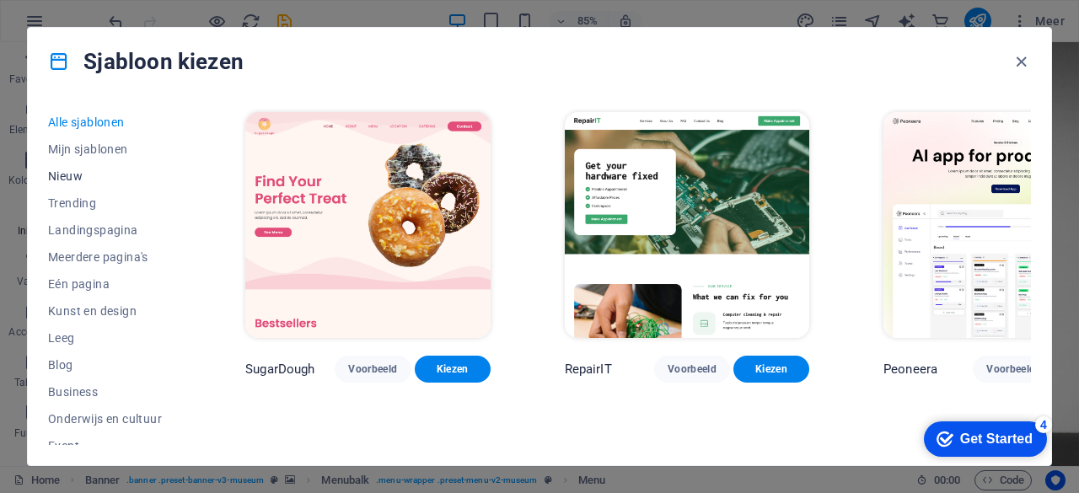
click at [72, 173] on span "Nieuw" at bounding box center [109, 175] width 123 height 13
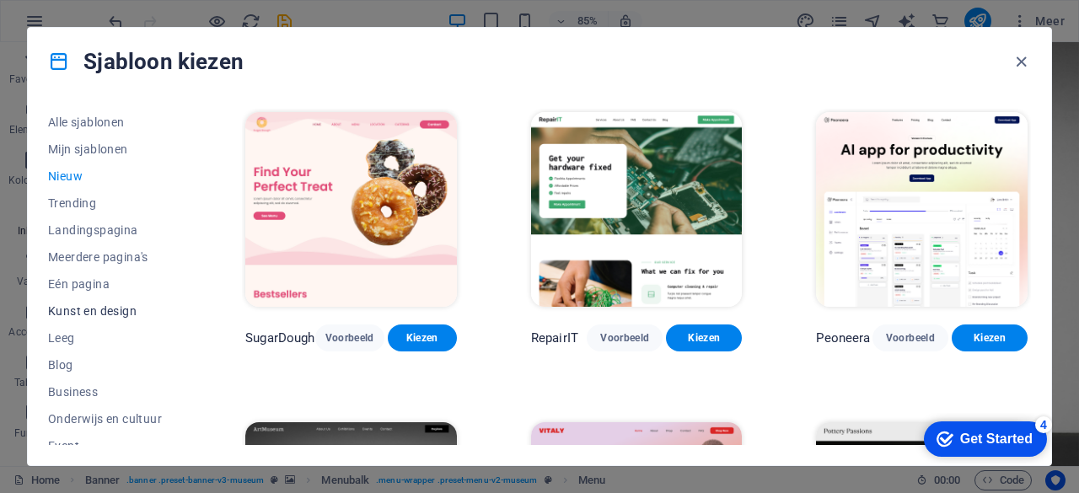
scroll to position [10, 0]
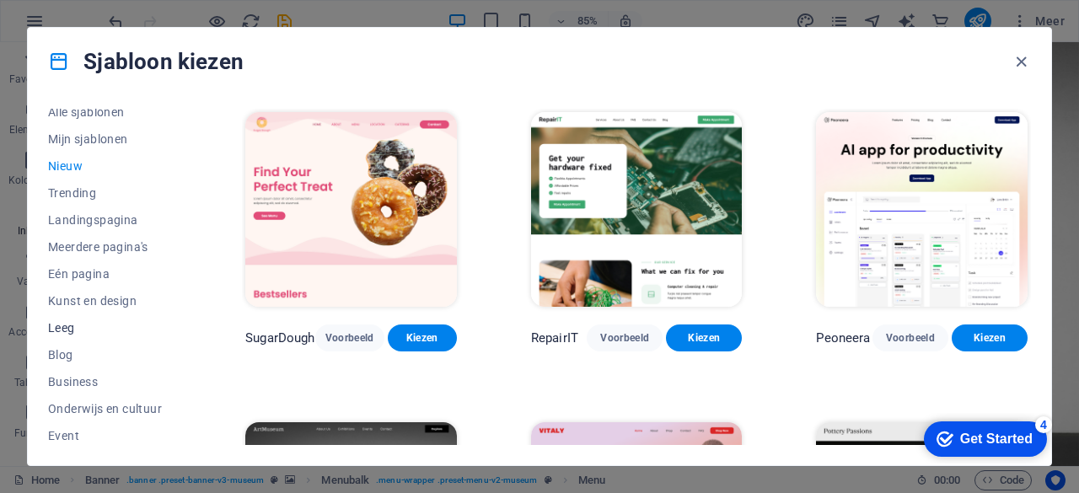
click at [65, 326] on span "Leeg" at bounding box center [109, 327] width 123 height 13
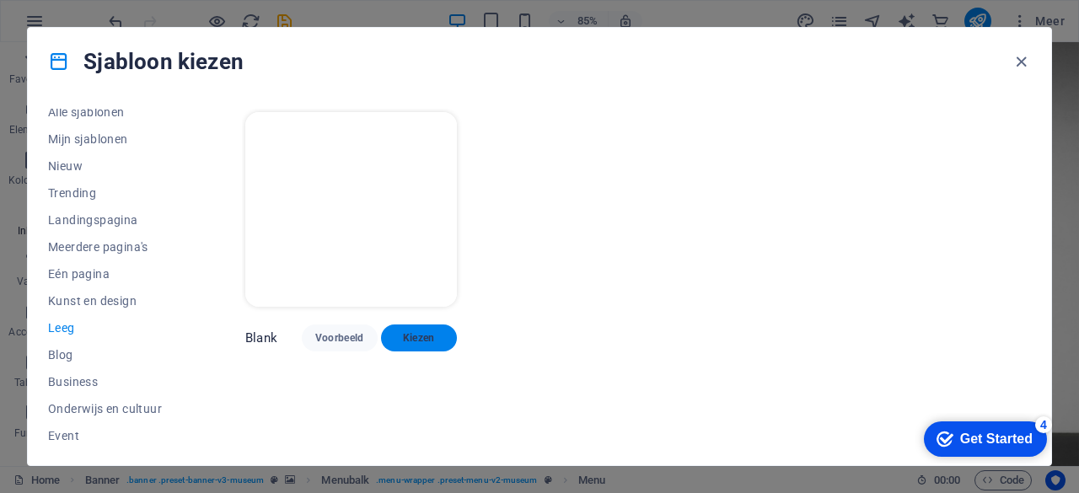
click at [411, 341] on span "Kiezen" at bounding box center [419, 337] width 49 height 13
